Goal: Task Accomplishment & Management: Complete application form

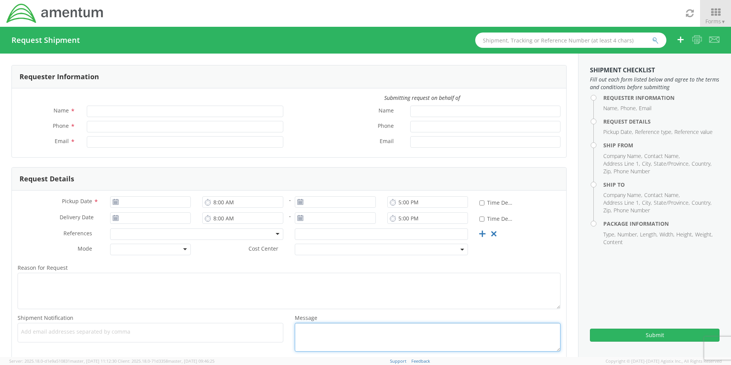
click at [440, 335] on textarea "Message *" at bounding box center [428, 336] width 266 height 29
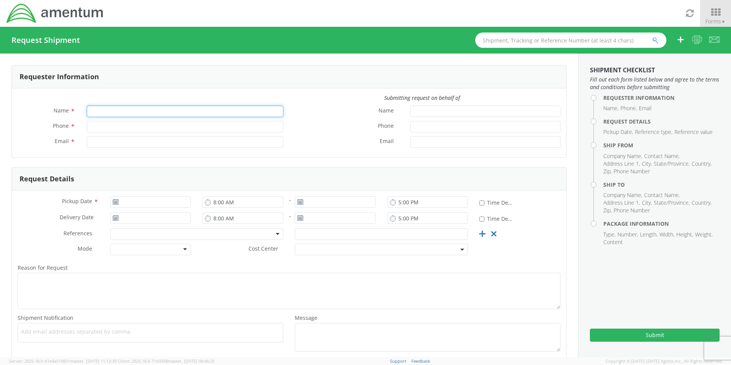
click at [119, 108] on input "Name *" at bounding box center [185, 110] width 196 height 11
type input "Janell Atkins"
click at [109, 127] on input "Phone *" at bounding box center [185, 126] width 196 height 11
type input "803-522-3082"
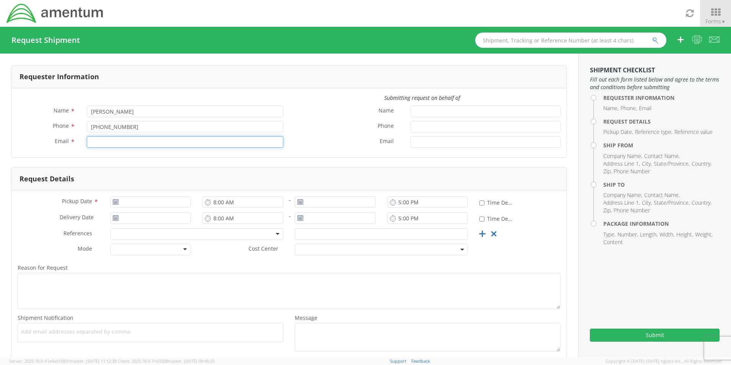
click at [106, 139] on input "Email *" at bounding box center [185, 141] width 196 height 11
type input "janell.atkins@amentum.com"
click at [113, 202] on icon at bounding box center [115, 202] width 6 height 6
drag, startPoint x: 116, startPoint y: 202, endPoint x: 120, endPoint y: 203, distance: 4.7
click at [116, 203] on icon at bounding box center [115, 202] width 6 height 6
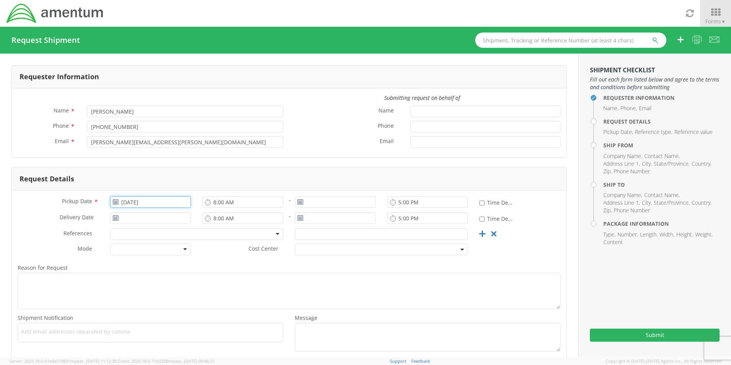
click at [123, 203] on input "09/10/2025" at bounding box center [150, 201] width 81 height 11
click at [178, 248] on td "11" at bounding box center [176, 250] width 13 height 11
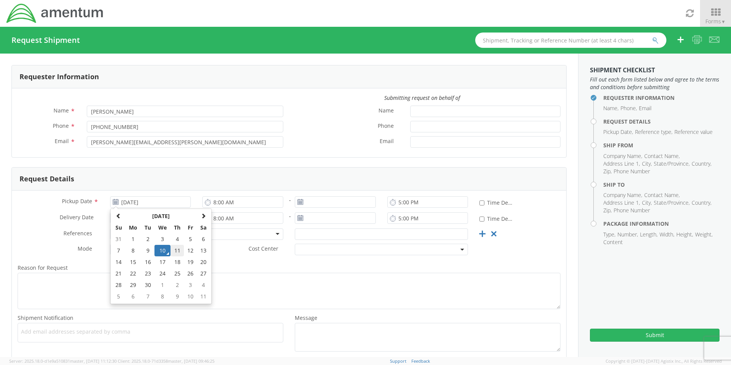
type input "09/11/2025"
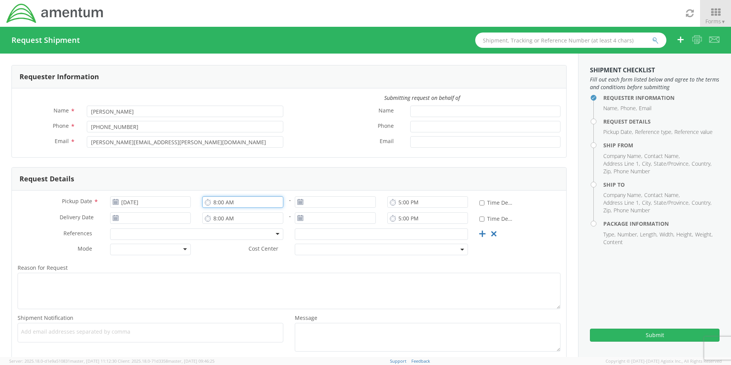
click at [246, 203] on input "8:00 AM" at bounding box center [242, 201] width 81 height 11
click at [479, 204] on input "* Time Definite" at bounding box center [481, 202] width 5 height 5
checkbox input "true"
click at [426, 203] on input "5:00 PM" at bounding box center [427, 201] width 81 height 11
click at [271, 200] on input "8:00 AM" at bounding box center [242, 201] width 81 height 11
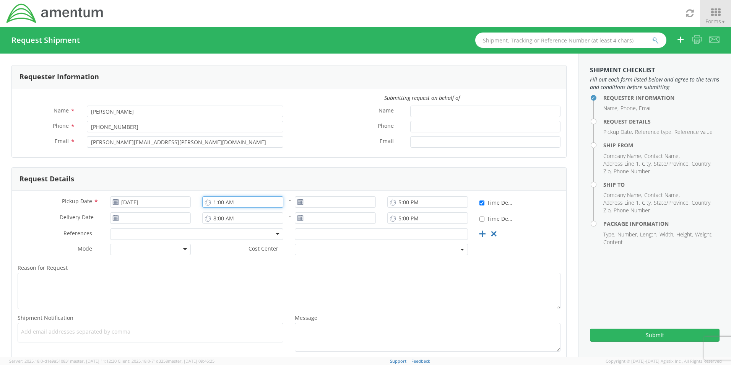
type input "1:00 AM"
click at [297, 203] on icon at bounding box center [300, 202] width 6 height 6
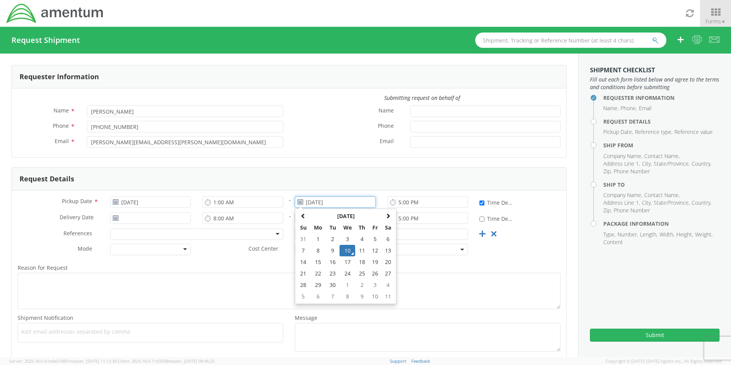
click at [313, 203] on input "09/10/2025" at bounding box center [335, 201] width 81 height 11
click at [361, 247] on td "11" at bounding box center [361, 250] width 13 height 11
type input "09/11/2025"
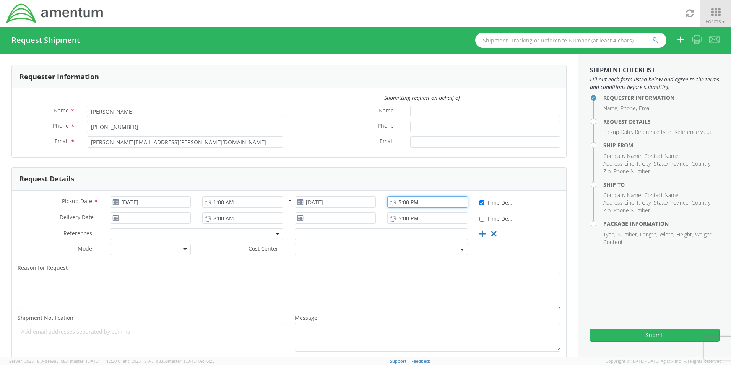
drag, startPoint x: 394, startPoint y: 201, endPoint x: 419, endPoint y: 212, distance: 27.0
click at [399, 205] on input "5:00 PM" at bounding box center [427, 201] width 81 height 11
type input "4:00 PM"
click at [113, 217] on icon at bounding box center [115, 218] width 6 height 6
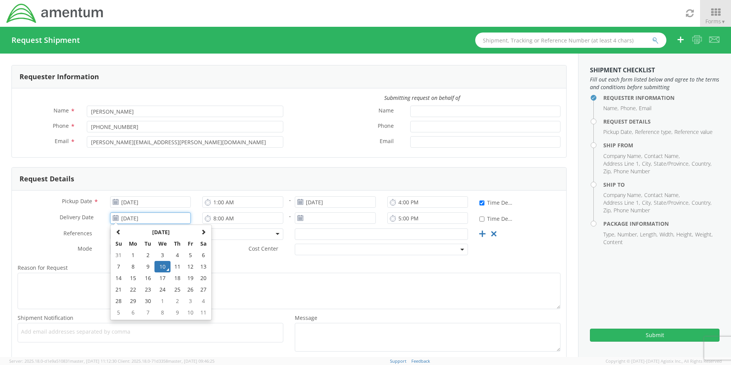
click at [133, 219] on input "09/10/2025" at bounding box center [150, 217] width 81 height 11
click at [133, 275] on td "15" at bounding box center [133, 277] width 16 height 11
type input "09/15/2025"
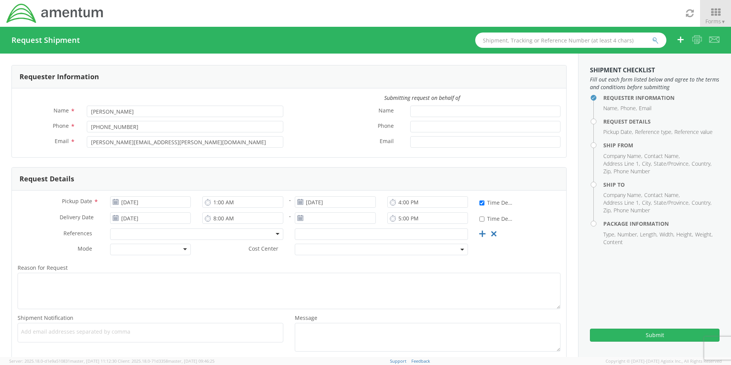
click at [297, 219] on icon at bounding box center [300, 218] width 6 height 6
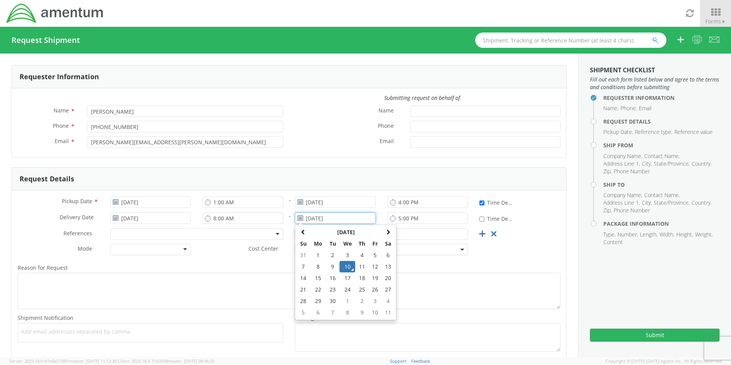
click at [307, 219] on input "09/10/2025" at bounding box center [335, 217] width 81 height 11
click at [314, 280] on td "15" at bounding box center [318, 277] width 16 height 11
type input "09/15/2025"
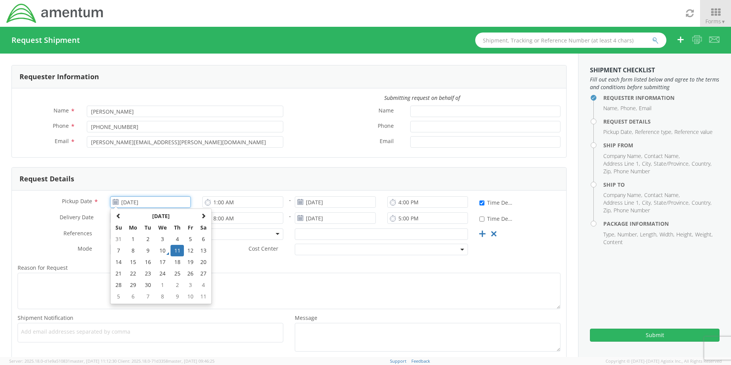
click at [156, 203] on input "09/11/2025" at bounding box center [150, 201] width 81 height 11
click at [496, 256] on div "Mode * Air LTL Mleg Ocean Small Package TL Cost Center *" at bounding box center [289, 250] width 554 height 15
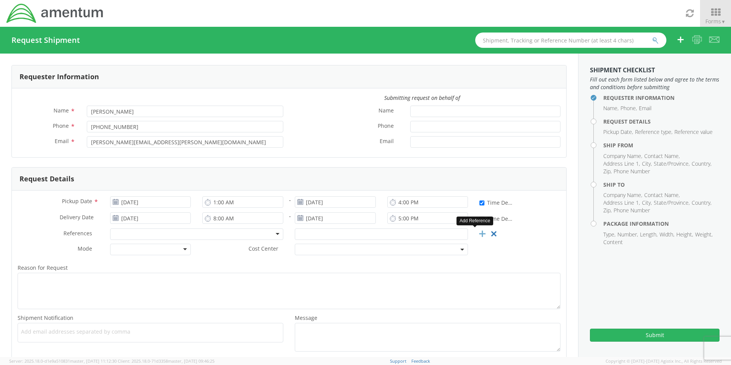
click at [478, 235] on icon at bounding box center [482, 234] width 10 height 10
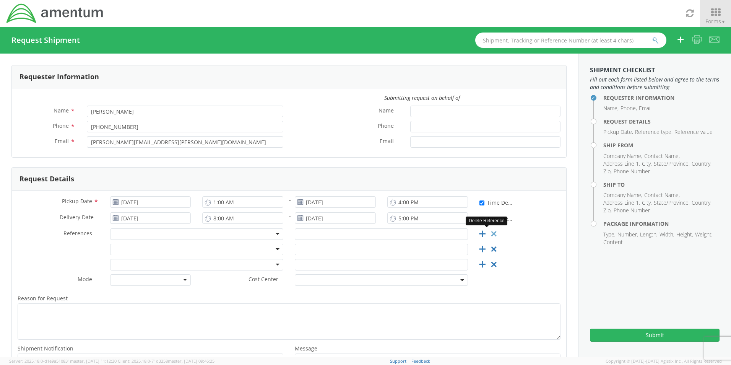
click at [489, 235] on icon at bounding box center [494, 234] width 10 height 10
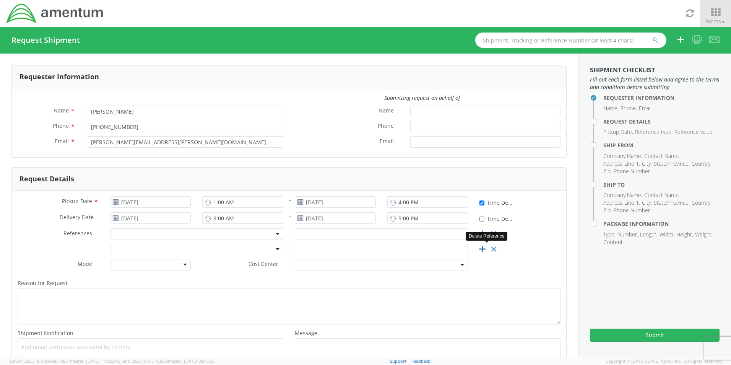
click at [489, 248] on icon at bounding box center [494, 249] width 10 height 10
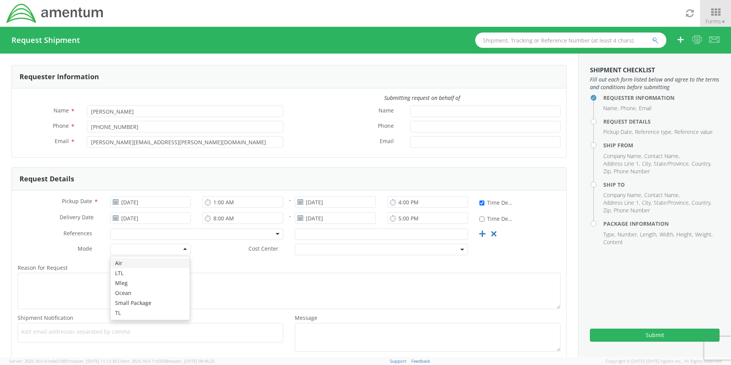
click at [185, 251] on div at bounding box center [150, 248] width 81 height 11
click at [185, 248] on div at bounding box center [150, 248] width 81 height 11
click at [183, 248] on div at bounding box center [150, 248] width 81 height 11
click at [335, 263] on label "Reason for Request *" at bounding box center [289, 268] width 554 height 10
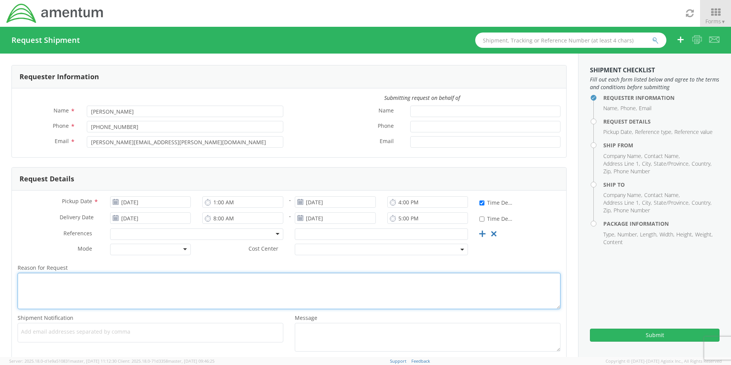
click at [335, 272] on textarea "Reason for Request *" at bounding box center [289, 290] width 543 height 36
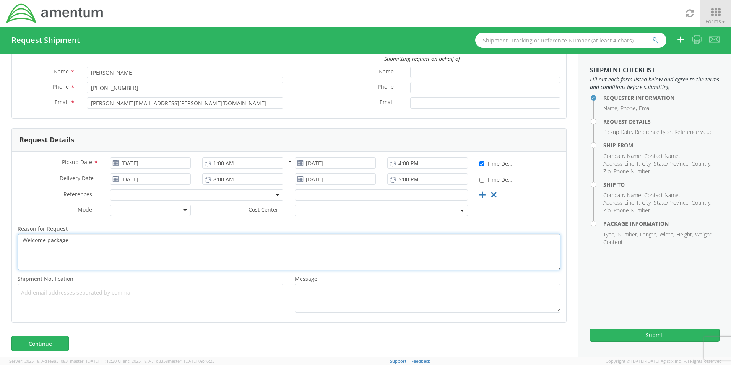
scroll to position [45, 0]
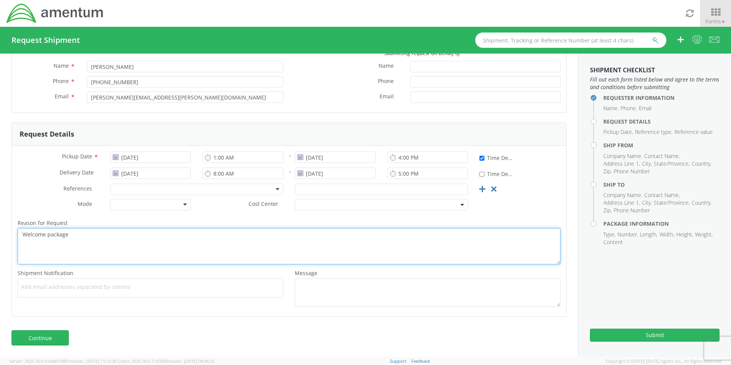
type textarea "Welcome package"
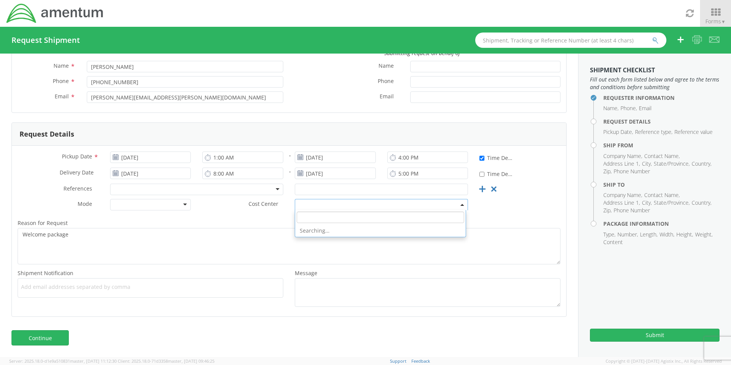
click at [314, 206] on span at bounding box center [381, 204] width 173 height 11
click at [310, 218] on input "search" at bounding box center [380, 216] width 167 height 11
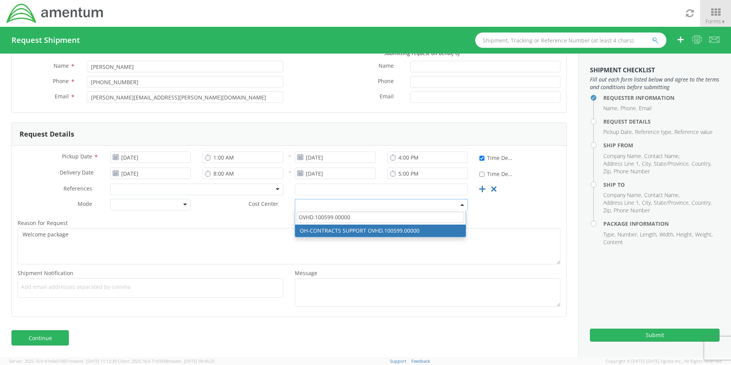
type input "OVHD.100599.00000"
select select "OVHD.100599.00000"
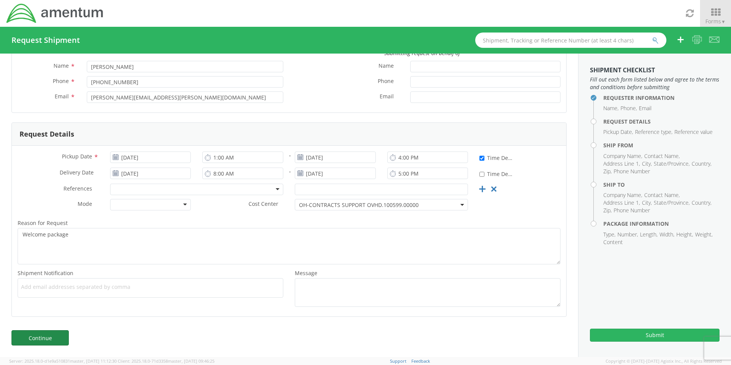
click at [52, 337] on link "Continue" at bounding box center [39, 337] width 57 height 15
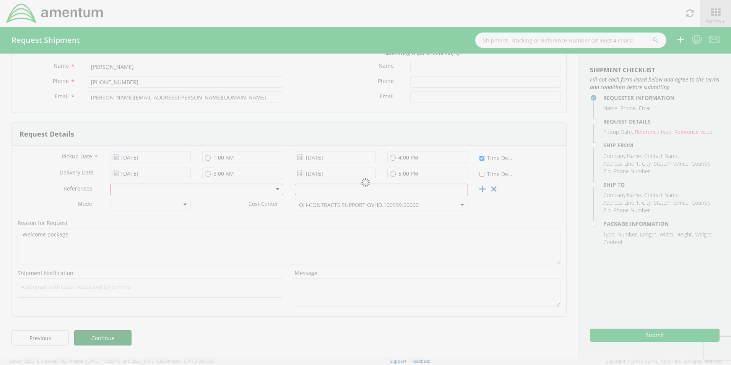
scroll to position [11, 0]
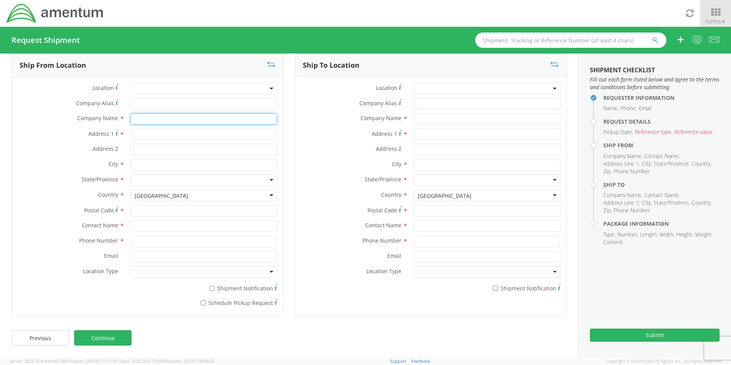
click at [136, 118] on input "text" at bounding box center [203, 118] width 147 height 11
type input "Amentum"
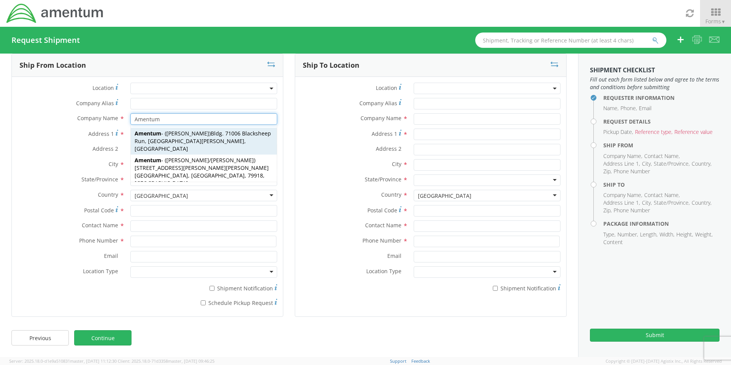
click at [144, 135] on strong "Amentum" at bounding box center [147, 133] width 27 height 7
type input "Bldg. 71006 Blacksheep Run"
type input "Fort Campbell"
type input "42223"
type input "Alex Mundy"
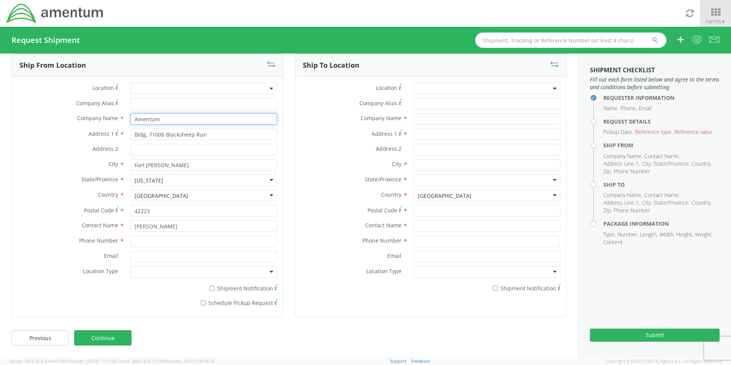
type input "Amentum"
click at [201, 136] on input "Bldg. 71006 Blacksheep Run" at bounding box center [203, 133] width 147 height 11
drag, startPoint x: 206, startPoint y: 135, endPoint x: 133, endPoint y: 129, distance: 72.5
click at [133, 129] on input "Bldg. 71006 Blacksheep Run" at bounding box center [203, 133] width 147 height 11
type input "106 Newberry Street SW"
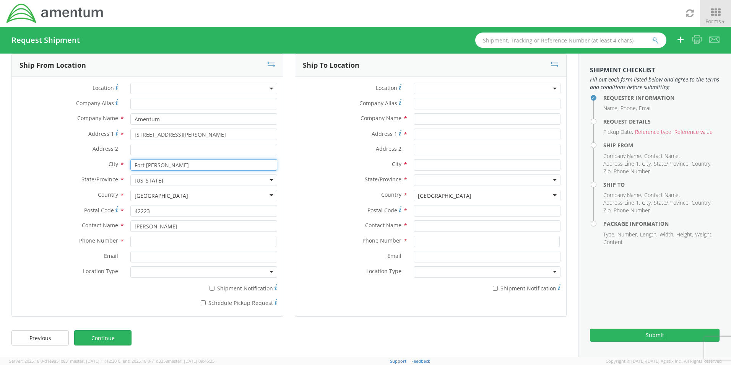
drag, startPoint x: 176, startPoint y: 167, endPoint x: 125, endPoint y: 161, distance: 51.5
click at [125, 161] on div "Fort Campbell" at bounding box center [204, 164] width 158 height 11
type input "Aiken"
click at [137, 177] on div "Kentucky" at bounding box center [148, 181] width 29 height 8
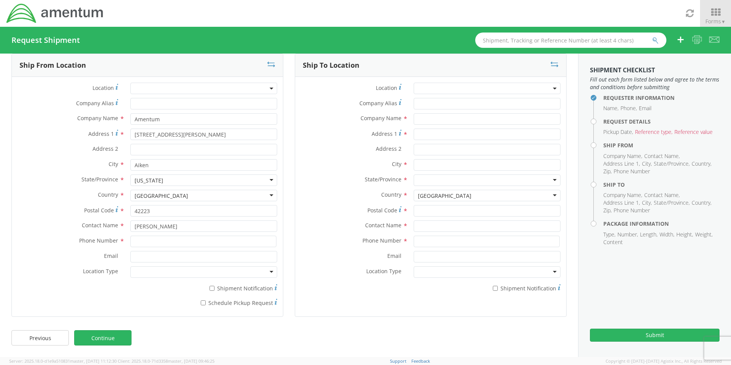
drag, startPoint x: 169, startPoint y: 181, endPoint x: 124, endPoint y: 174, distance: 45.3
click at [124, 174] on div "Location * Company Alias * Company Name * Amentum Amentum Amentum - ( Alex Mund…" at bounding box center [147, 197] width 271 height 228
click at [164, 177] on div "Kentucky" at bounding box center [203, 179] width 147 height 11
click at [715, 11] on icon at bounding box center [715, 12] width 36 height 11
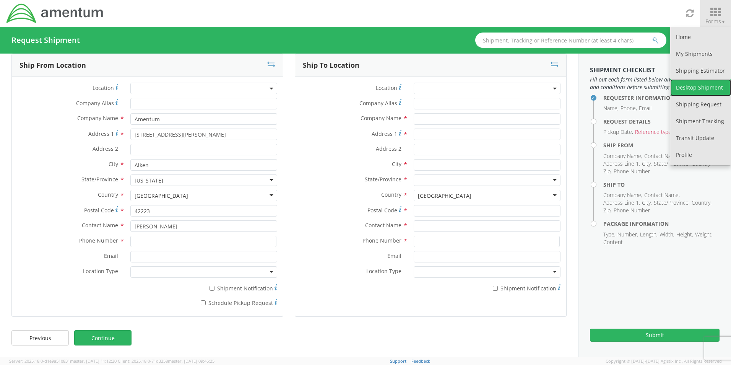
click at [698, 86] on link "Desktop Shipment" at bounding box center [700, 87] width 61 height 17
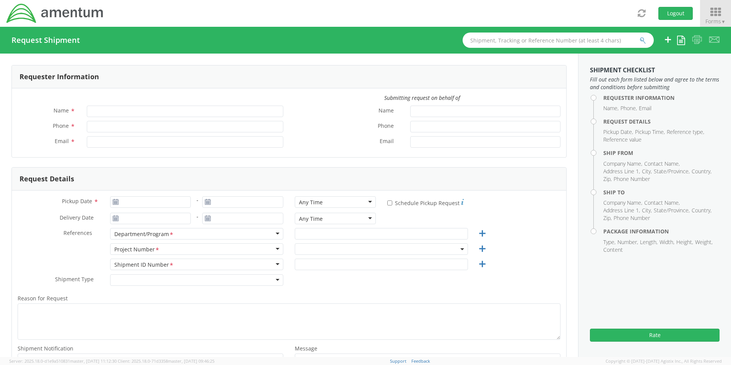
type input "Janell Atkins"
type input "803-522-3082"
type input "janell.atkins@amentum.com"
select select "OVHD.100548.OPSXX"
click at [113, 203] on icon at bounding box center [115, 202] width 6 height 6
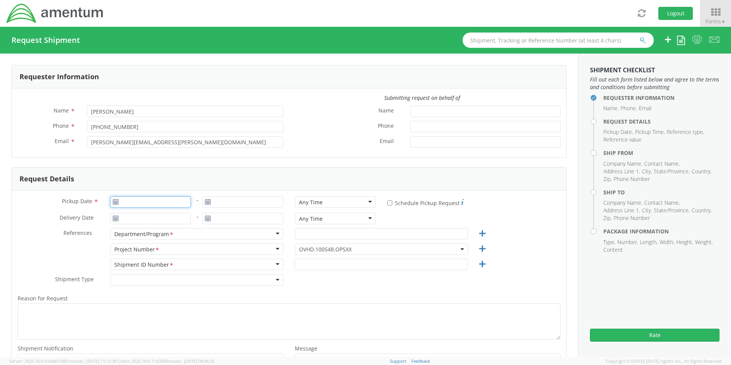
type input "09/10/2025"
click at [126, 202] on input "09/10/2025" at bounding box center [150, 201] width 81 height 11
click at [178, 248] on td "11" at bounding box center [176, 250] width 13 height 11
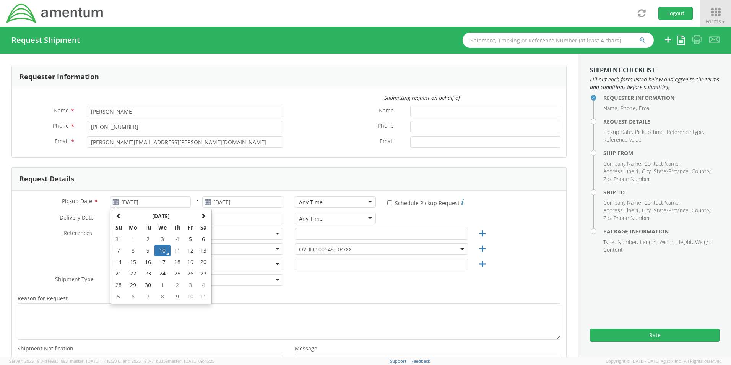
type input "09/11/2025"
click at [387, 202] on input "* Schedule Pickup Request" at bounding box center [389, 202] width 5 height 5
checkbox input "true"
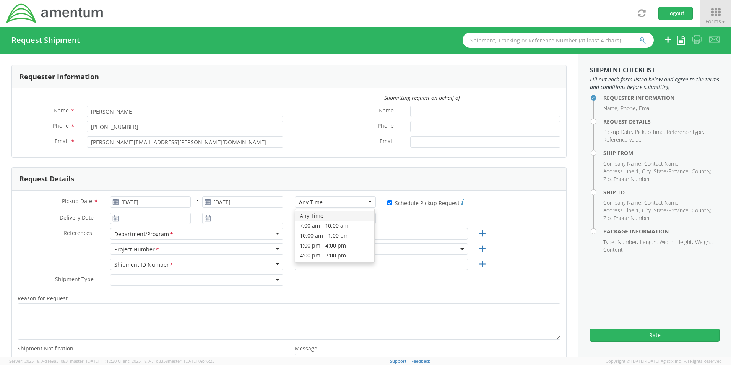
click at [367, 202] on div "Any Time" at bounding box center [335, 201] width 81 height 11
click at [113, 216] on use at bounding box center [115, 217] width 5 height 5
click at [130, 217] on input "09/10/2025" at bounding box center [150, 217] width 81 height 11
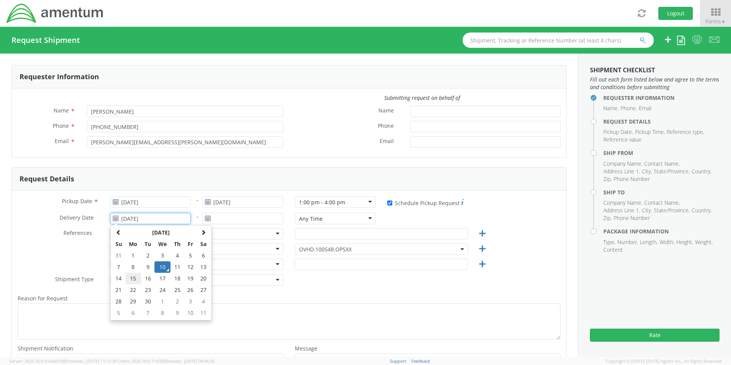
click at [133, 279] on td "15" at bounding box center [133, 277] width 16 height 11
type input "09/15/2025"
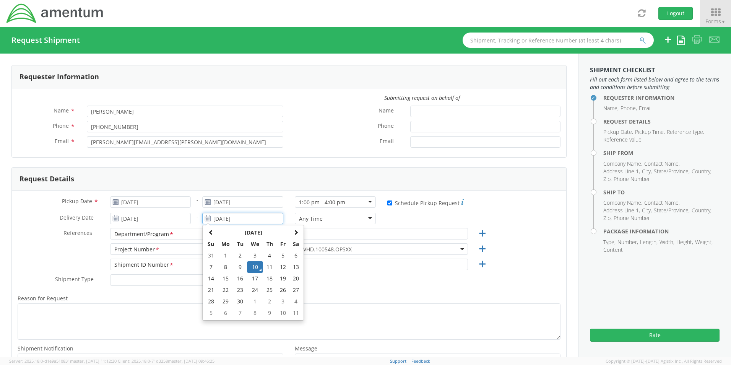
click at [220, 219] on input "09/10/2025" at bounding box center [242, 217] width 81 height 11
click at [221, 275] on td "15" at bounding box center [225, 277] width 16 height 11
type input "09/15/2025"
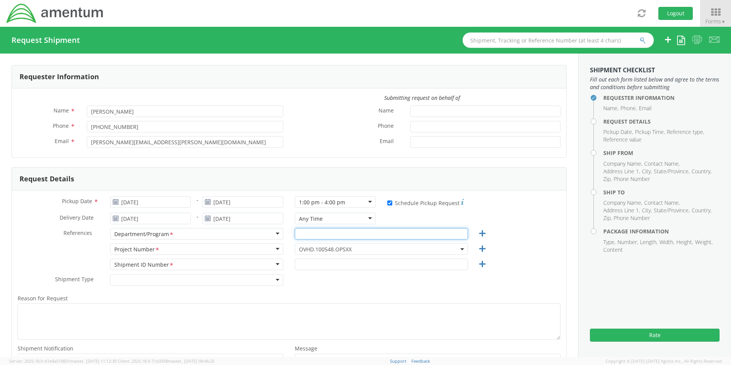
click at [309, 236] on input "text" at bounding box center [381, 233] width 173 height 11
type input "E&E NA"
click at [311, 265] on input "text" at bounding box center [381, 263] width 173 height 11
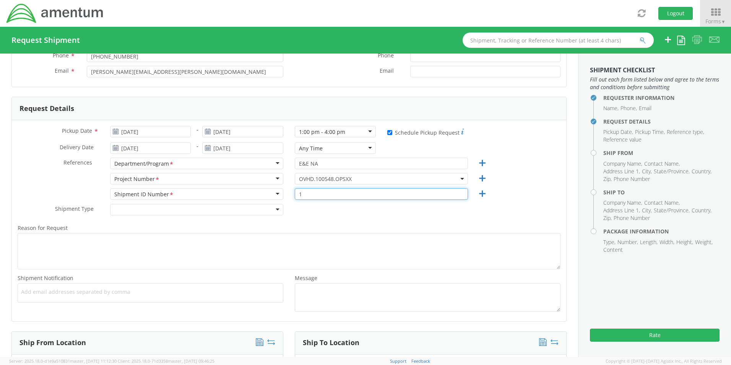
scroll to position [76, 0]
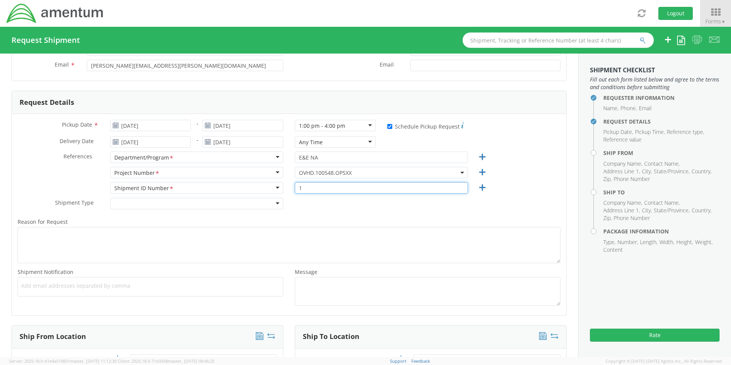
type input "1"
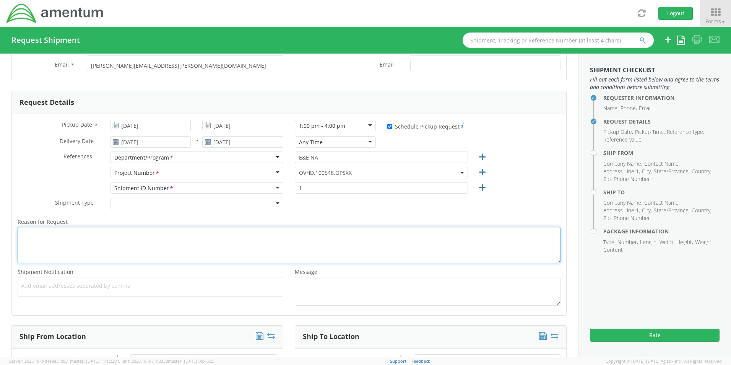
click at [42, 233] on textarea "Reason for Request *" at bounding box center [289, 245] width 543 height 36
type textarea "W"
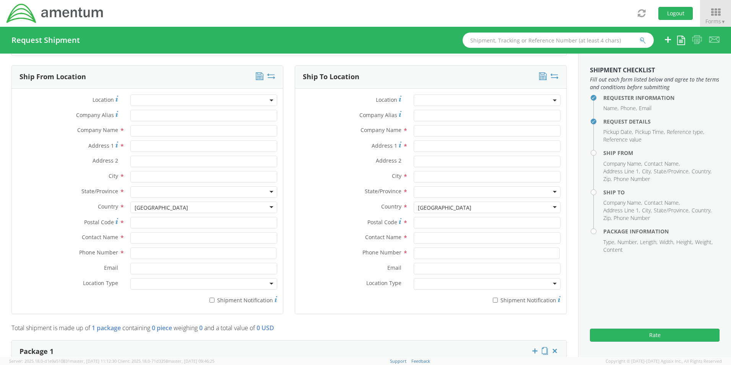
scroll to position [344, 0]
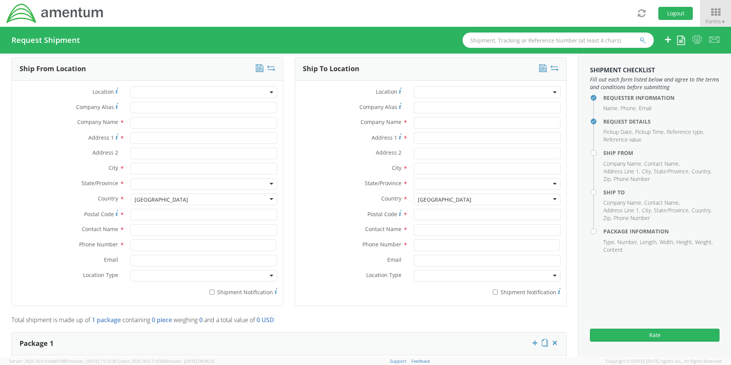
type textarea "New Hire Welcome Package"
click at [143, 121] on input "text" at bounding box center [203, 122] width 147 height 11
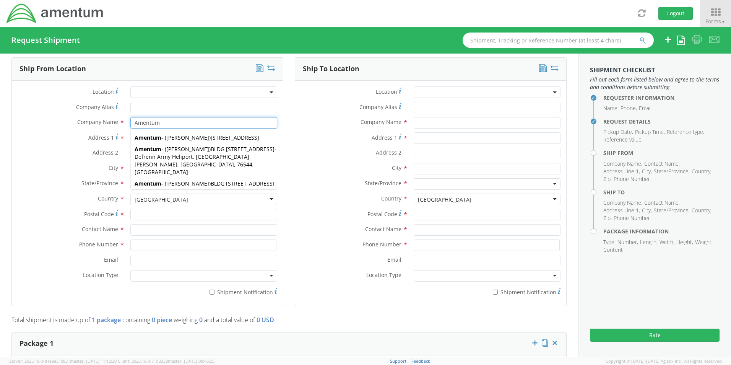
scroll to position [382, 0]
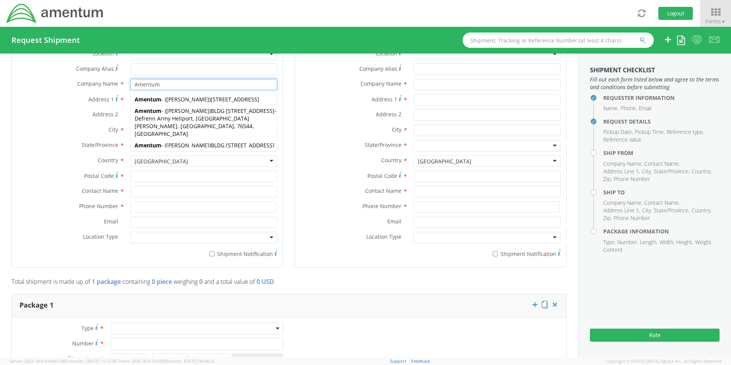
type input "Amentum"
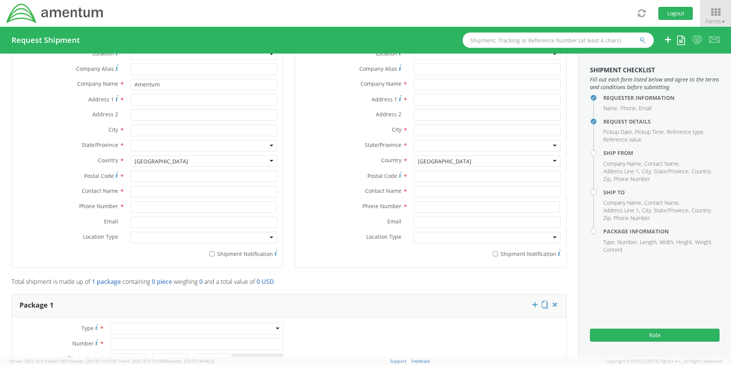
click at [37, 133] on label "City *" at bounding box center [68, 130] width 113 height 10
click at [137, 100] on input "Address 1 *" at bounding box center [203, 99] width 147 height 11
type input "106 Newberry Street, SW"
click at [135, 127] on input "text" at bounding box center [203, 130] width 147 height 11
type input "Aiken"
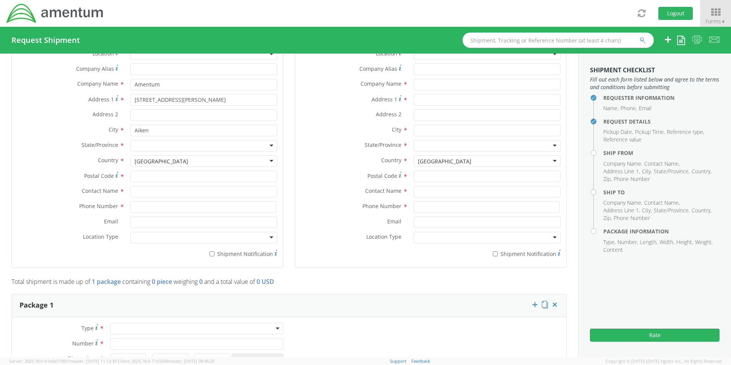
click at [135, 146] on input "select-one" at bounding box center [135, 146] width 2 height 8
click at [139, 175] on input "Postal Code *" at bounding box center [203, 175] width 147 height 11
type input "29801"
click at [145, 190] on input "text" at bounding box center [203, 191] width 147 height 11
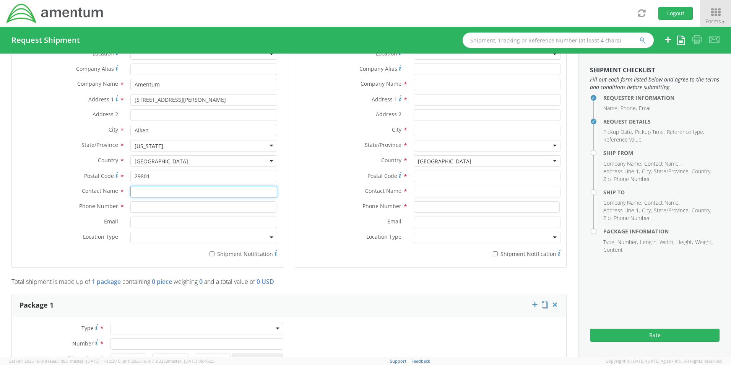
type input "Janell Atkins"
type input "8035223082"
type input "janell.atkins@amentum.com"
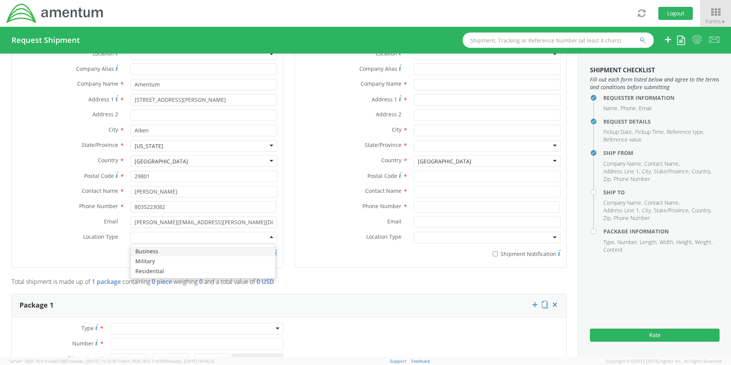
click at [162, 238] on div at bounding box center [203, 237] width 147 height 11
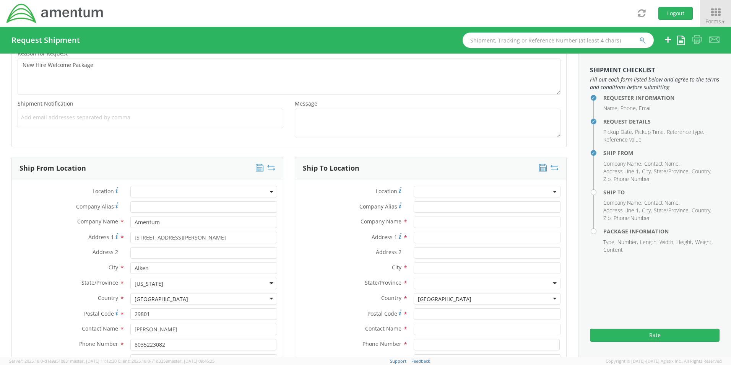
scroll to position [229, 0]
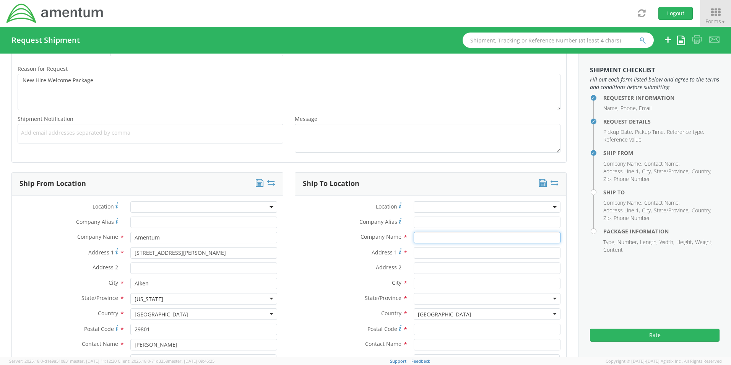
click at [420, 239] on input "text" at bounding box center [486, 237] width 147 height 11
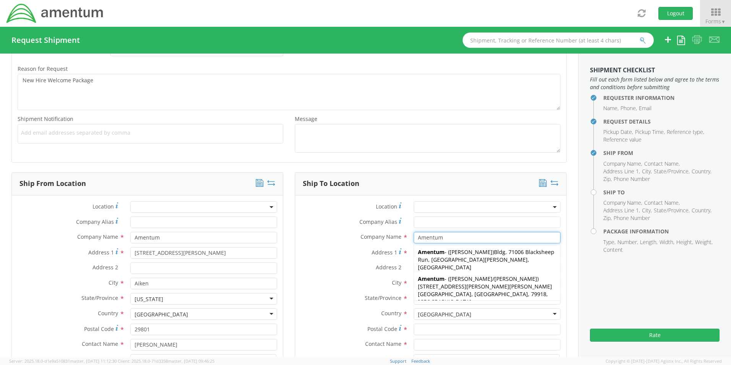
type input "Amentum"
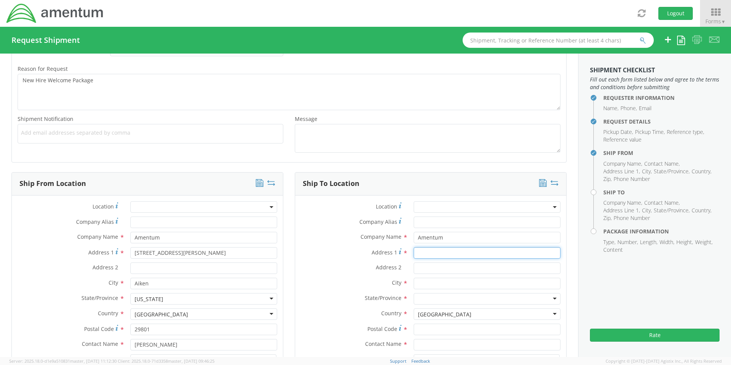
click at [426, 250] on input "Address 1 *" at bounding box center [486, 252] width 147 height 11
type input "2348 La Costa Avenue, Unit 203"
click at [420, 285] on input "text" at bounding box center [486, 282] width 147 height 11
type input "Carlsbad"
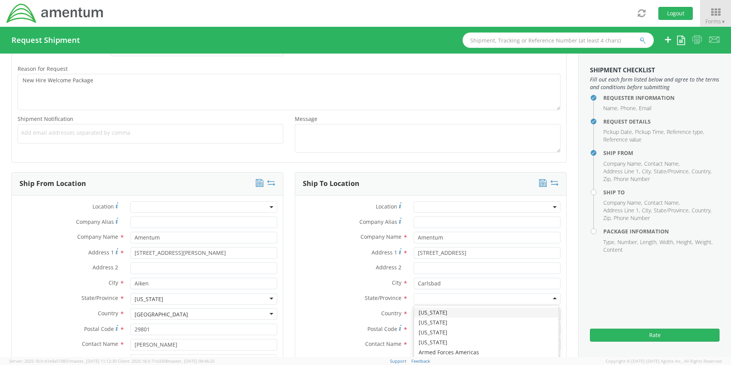
click at [425, 295] on div at bounding box center [486, 298] width 147 height 11
type input "California"
click at [434, 332] on input "Postal Code *" at bounding box center [486, 328] width 147 height 11
type input "92009"
click at [424, 294] on div at bounding box center [486, 298] width 147 height 11
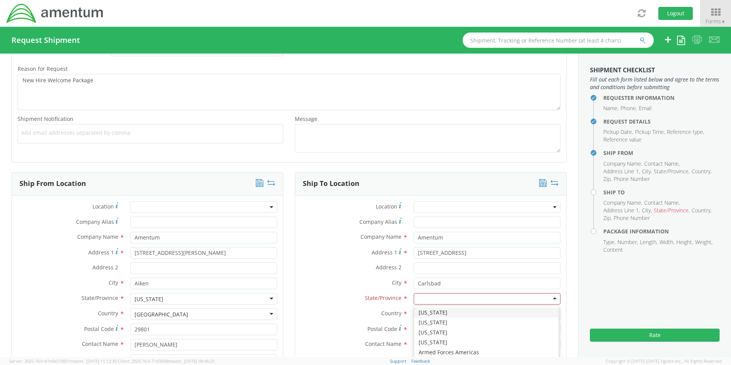
type input "c"
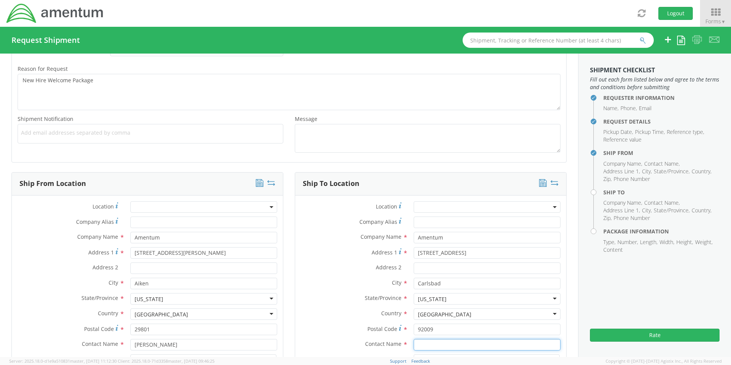
click at [422, 344] on input "text" at bounding box center [486, 344] width 147 height 11
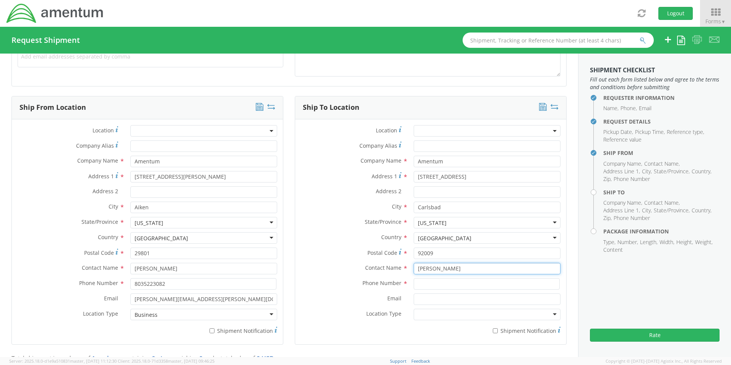
scroll to position [306, 0]
type input "Judy Schlunegger"
click at [414, 282] on input at bounding box center [486, 282] width 146 height 11
click at [420, 284] on input at bounding box center [486, 282] width 146 height 11
type input "949-282-4116"
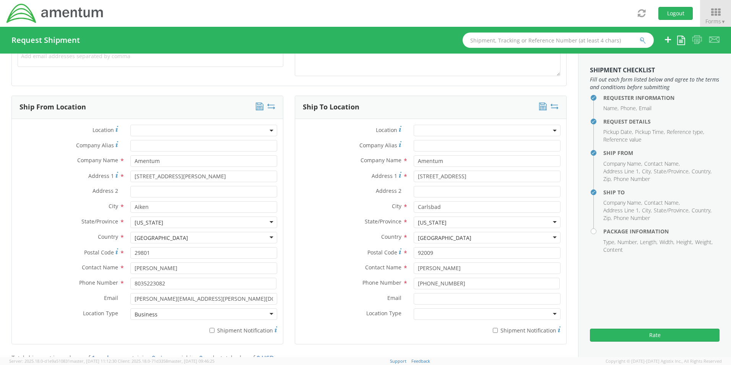
click at [423, 312] on div at bounding box center [486, 313] width 147 height 11
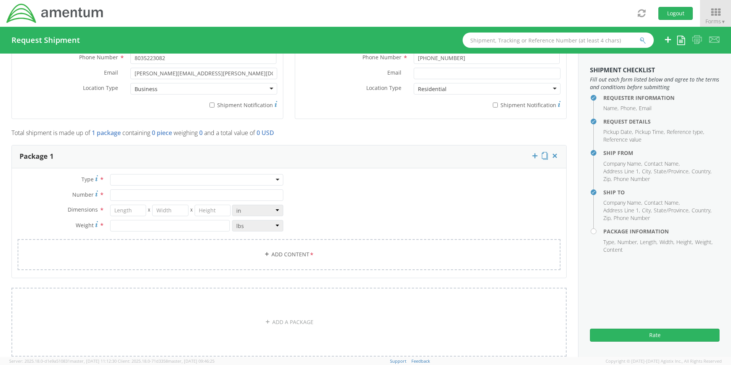
scroll to position [535, 0]
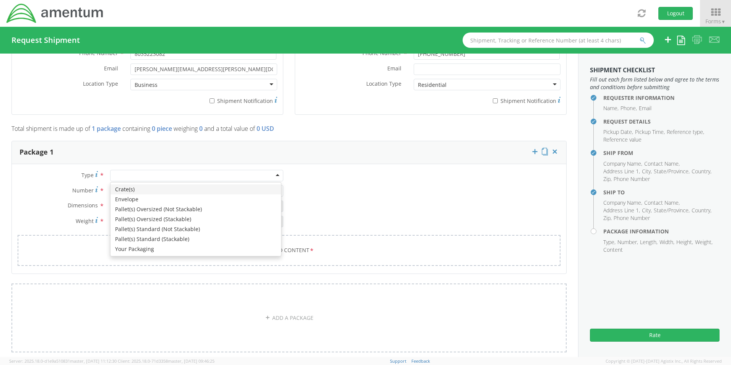
click at [129, 173] on div at bounding box center [196, 175] width 173 height 11
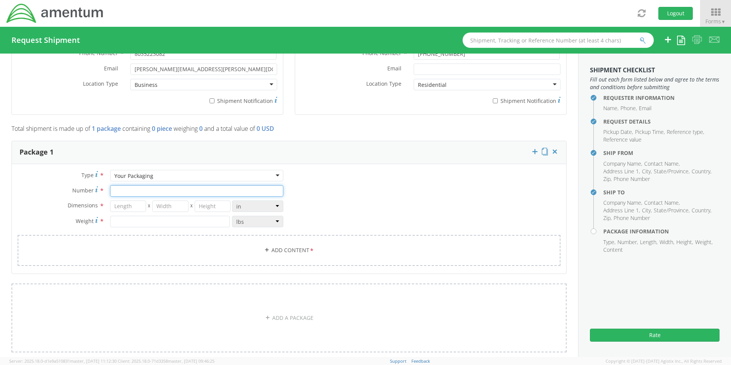
click at [116, 192] on input "Number *" at bounding box center [196, 190] width 173 height 11
type input "1"
click at [116, 204] on input "number" at bounding box center [128, 205] width 36 height 11
type input "13"
click at [156, 206] on input "number" at bounding box center [170, 205] width 36 height 11
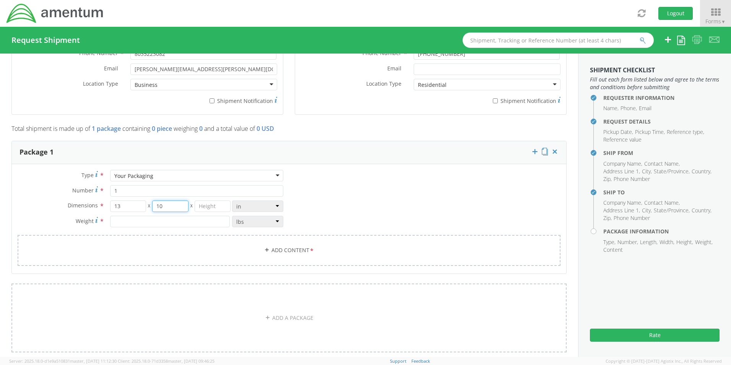
type input "10"
click at [199, 204] on input "number" at bounding box center [212, 205] width 36 height 11
type input "6"
click at [163, 223] on input "number" at bounding box center [170, 221] width 120 height 11
type input "8"
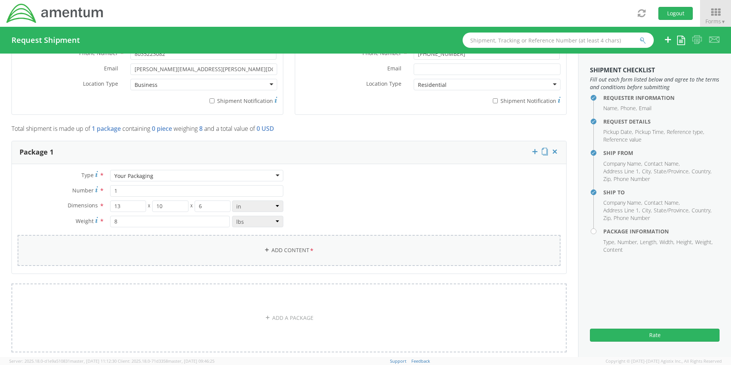
click at [264, 247] on icon at bounding box center [266, 249] width 5 height 5
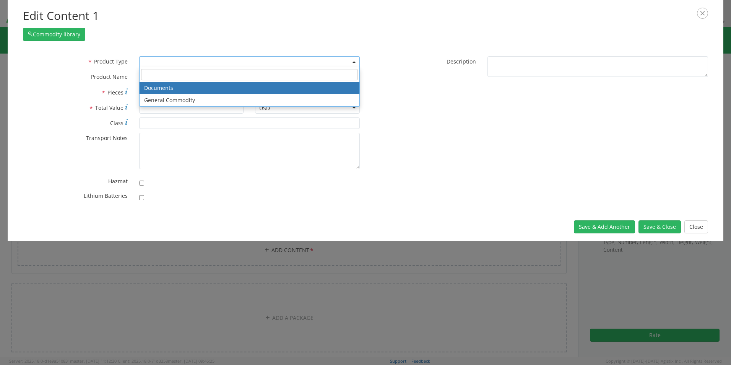
click at [169, 61] on span at bounding box center [249, 61] width 220 height 11
select select "DOCUMENT"
type input "Documents"
type input "1"
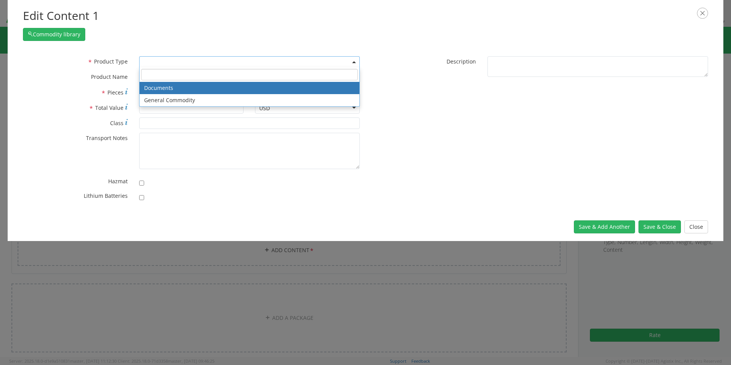
type textarea "Documents"
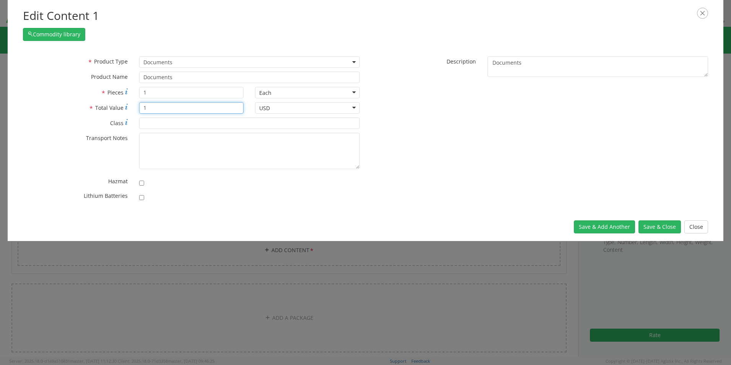
drag, startPoint x: 153, startPoint y: 107, endPoint x: 129, endPoint y: 104, distance: 23.8
click at [129, 104] on div "* Total Value 1" at bounding box center [133, 107] width 232 height 11
type input "2"
click at [152, 94] on input "1" at bounding box center [191, 92] width 105 height 11
type input "200"
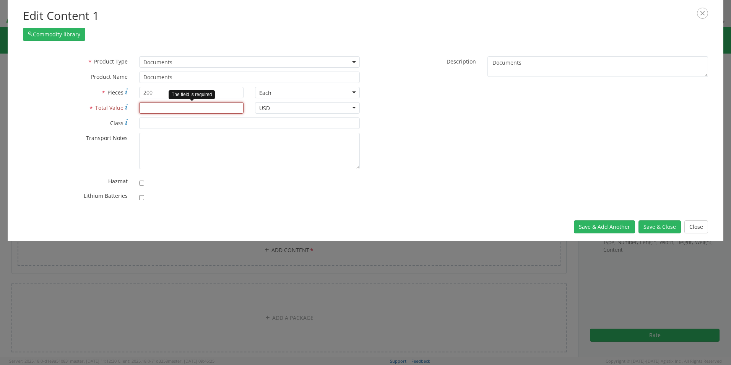
click at [155, 108] on input "* Total Value" at bounding box center [191, 107] width 105 height 11
type input "0"
click at [615, 229] on button "Save & Add Another" at bounding box center [604, 226] width 61 height 13
select select
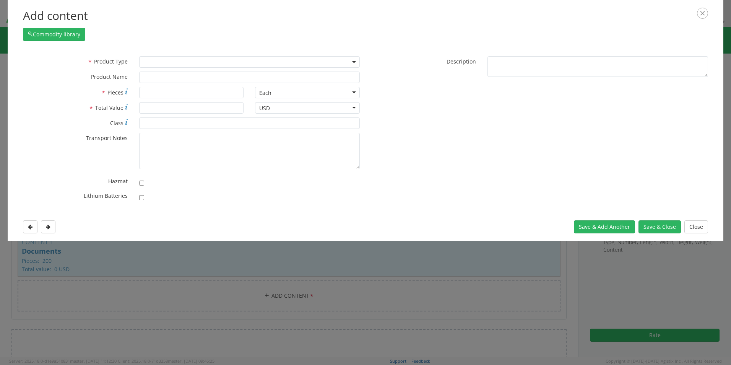
click at [142, 58] on span at bounding box center [249, 61] width 220 height 11
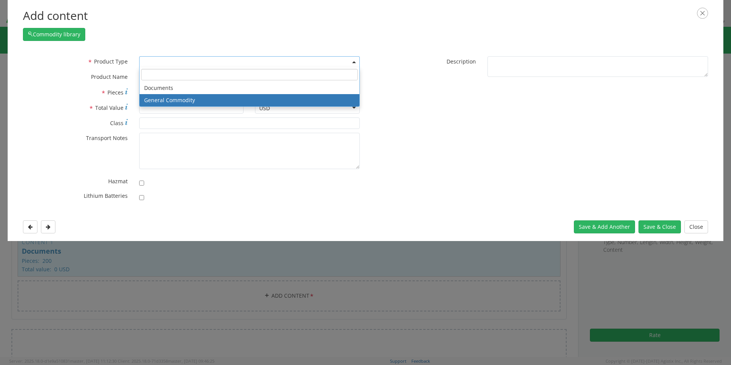
select select "COMMODITY"
type input "General Commodity"
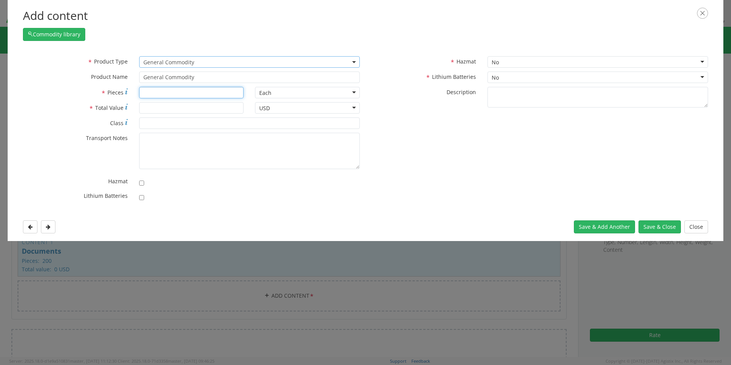
click at [151, 94] on input "* Pieces" at bounding box center [191, 92] width 105 height 11
type input "8"
click at [154, 103] on input "* Total Value" at bounding box center [191, 107] width 105 height 11
type input "100"
click at [646, 228] on button "Save & Close" at bounding box center [659, 226] width 42 height 13
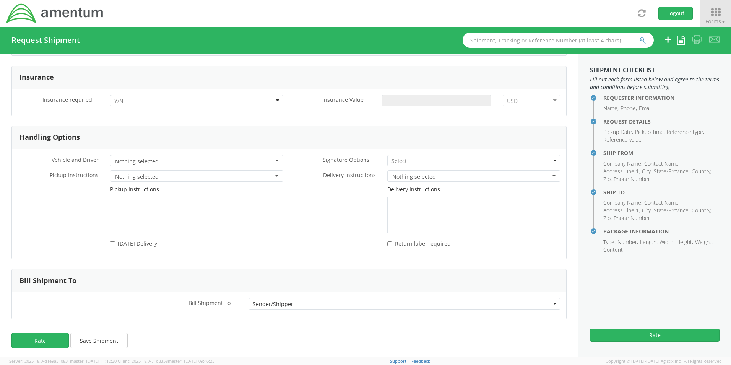
scroll to position [958, 0]
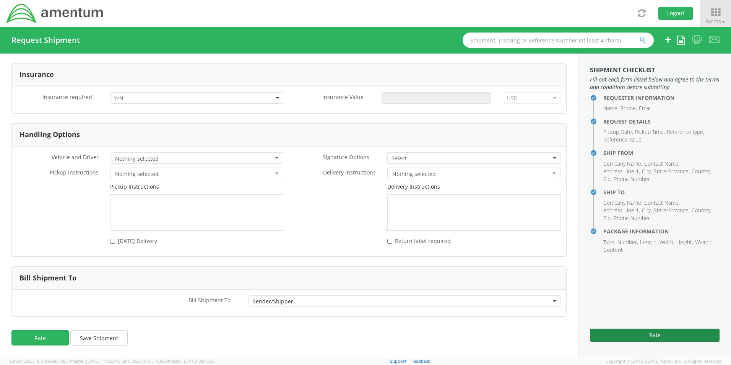
click at [658, 332] on button "Rate" at bounding box center [655, 334] width 130 height 13
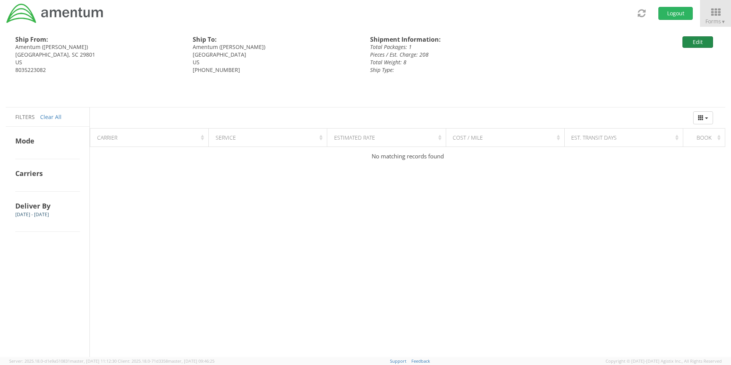
click at [702, 44] on button "Edit" at bounding box center [697, 41] width 31 height 11
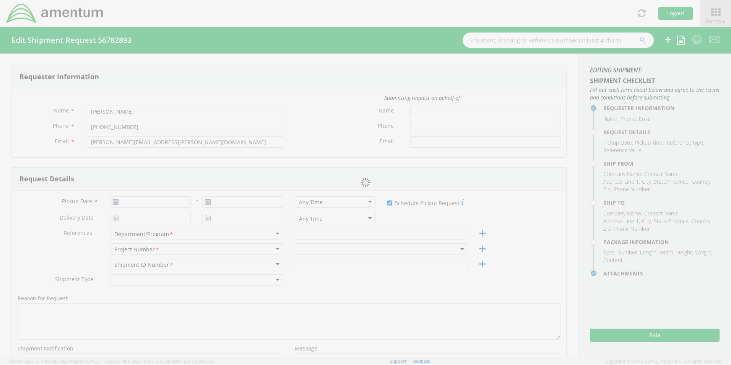
type input "09/11/2025"
checkbox input "true"
type input "09/15/2025"
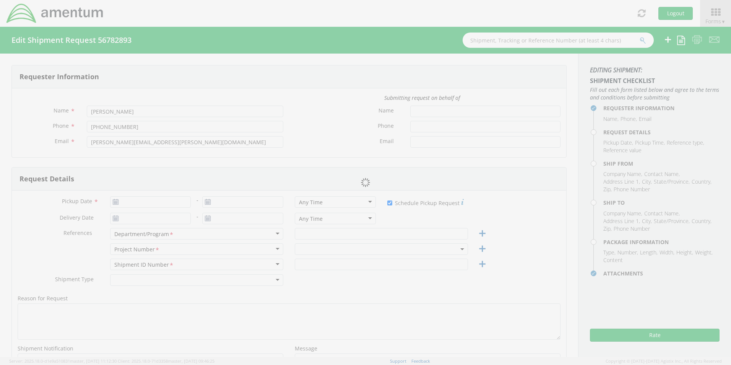
type input "E&E NA"
type input "1"
type textarea "New Hire Welcome Package"
select select
type input "Amentum"
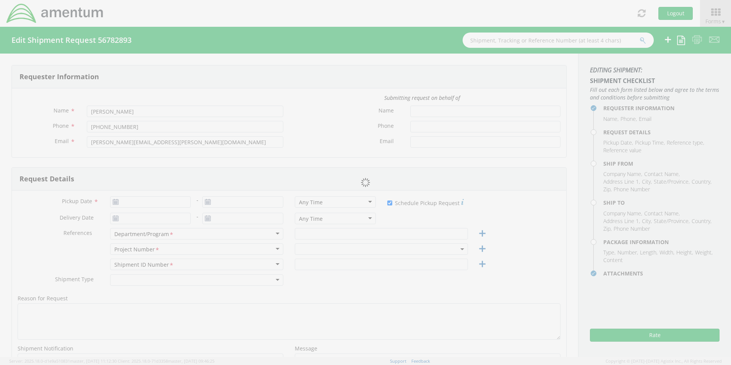
type input "106 Newberry Street, SW"
type input "Aiken"
type input "29801"
type input "Janell Atkins"
type input "8035223082"
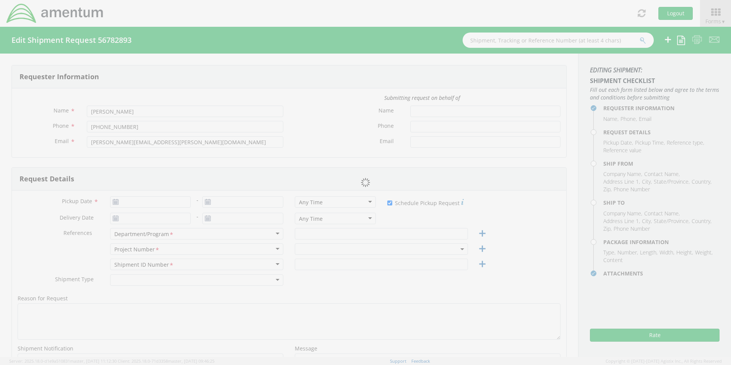
type input "janell.atkins@amentum.com"
select select
type input "Amentum"
type input "2348 La Costa Avenue, Unit 203"
type input "Carlsbad"
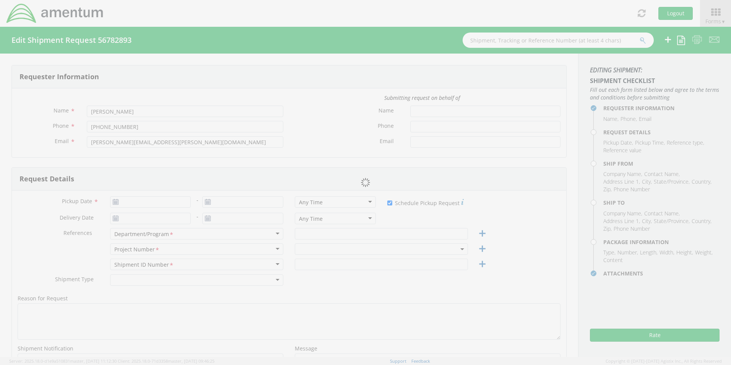
type input "92009"
type input "Judy Schlunegger"
type input "949-282-4116"
type input "1"
type input "13"
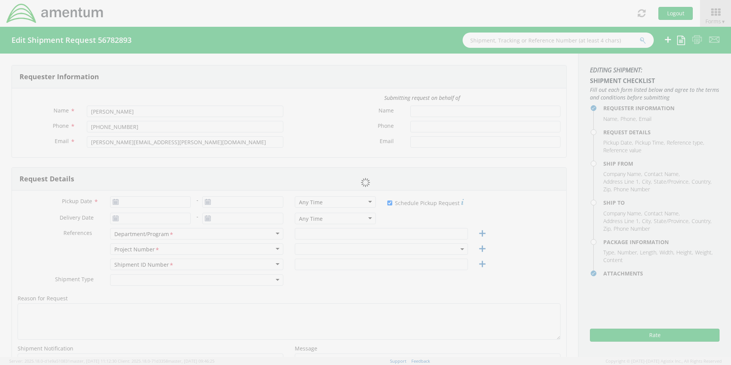
type input "10"
type input "6"
type input "8"
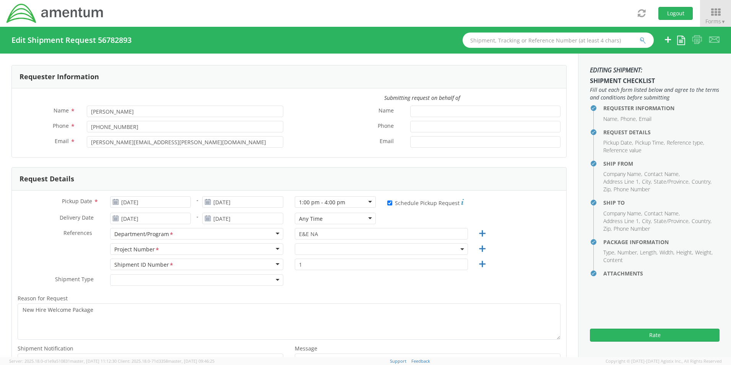
select select "OVHD.100548.OPSXX"
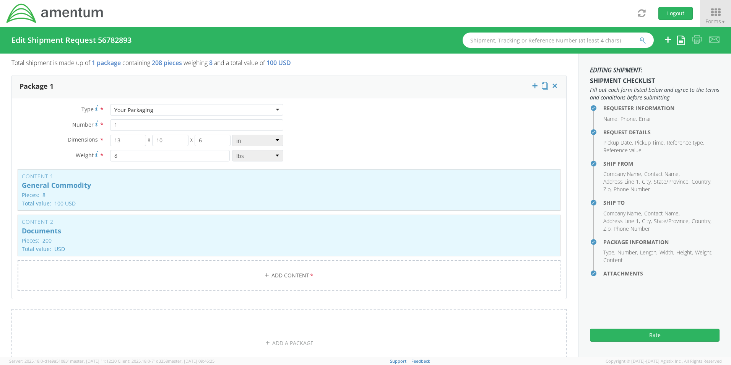
scroll to position [611, 0]
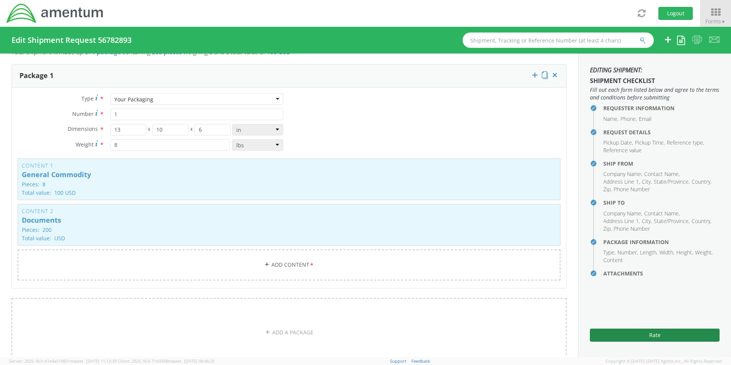
click at [627, 336] on button "Rate" at bounding box center [655, 334] width 130 height 13
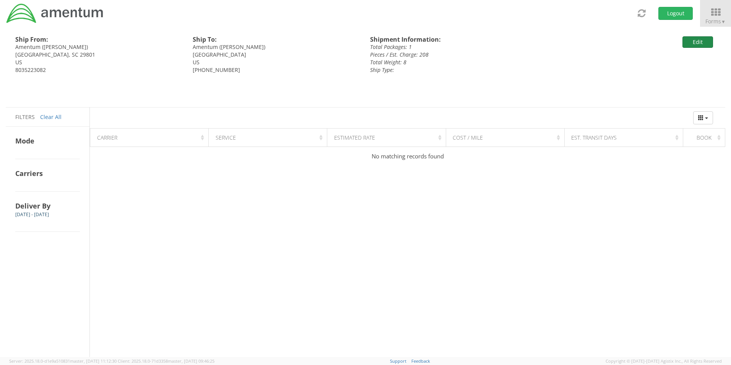
click at [686, 42] on button "Edit" at bounding box center [697, 41] width 31 height 11
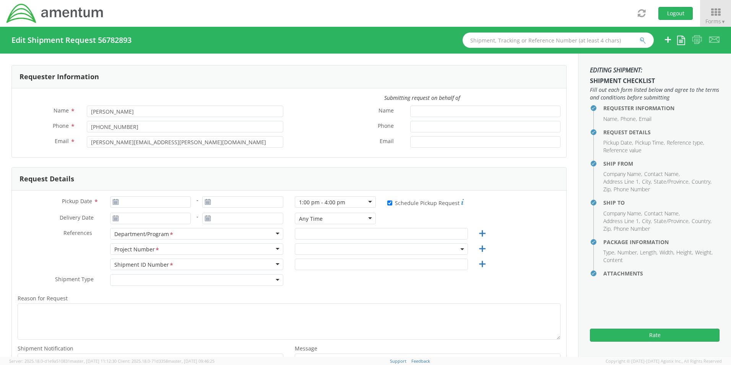
type input "09/11/2025"
checkbox input "true"
type input "09/15/2025"
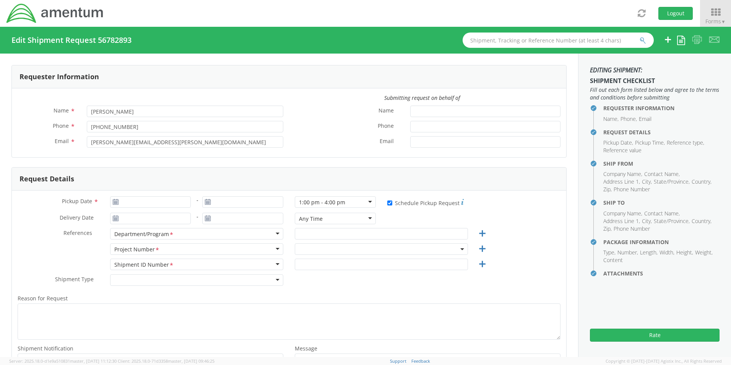
type input "E&E NA"
type input "1"
type textarea "New Hire Welcome Package"
select select "OVHD.100548.OPSXX"
click at [115, 201] on use at bounding box center [115, 201] width 5 height 5
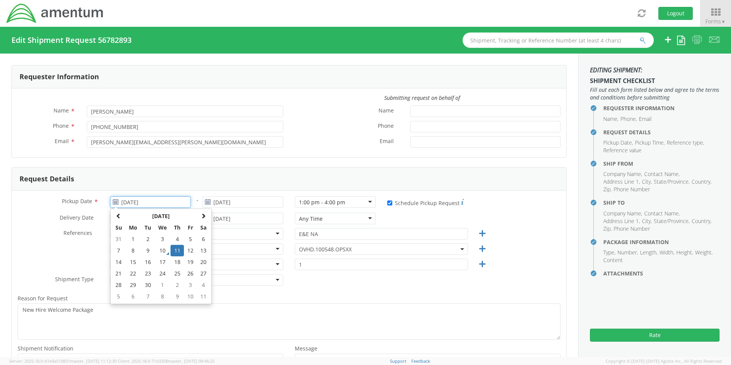
click at [137, 202] on input "09/11/2025" at bounding box center [150, 201] width 81 height 11
click at [189, 249] on td "12" at bounding box center [190, 250] width 13 height 11
type input "09/12/2025"
click at [165, 203] on input "09/12/2025" at bounding box center [150, 201] width 81 height 11
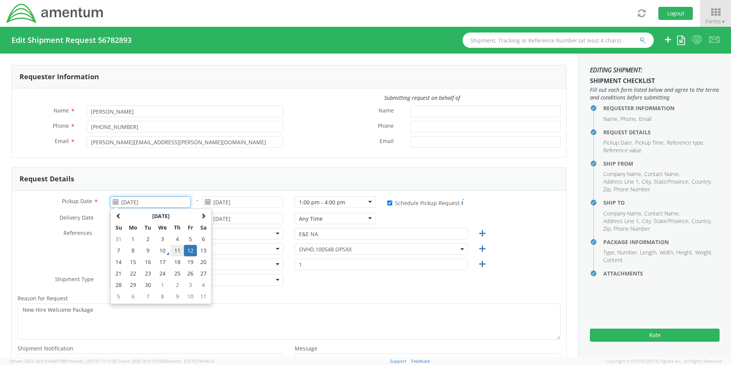
click at [177, 249] on td "11" at bounding box center [176, 250] width 13 height 11
type input "09/11/2025"
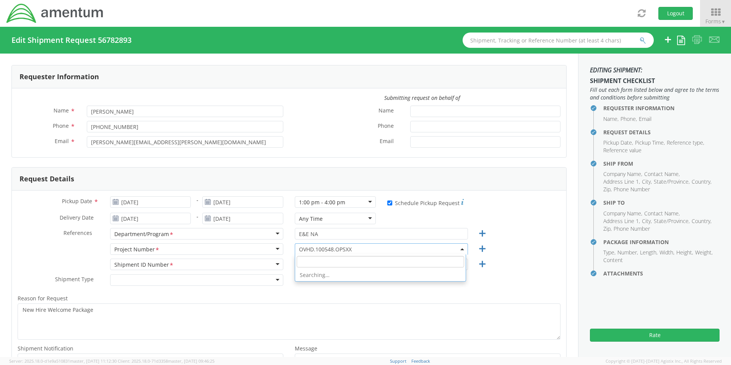
click at [360, 248] on span "OVHD.100548.OPSXX" at bounding box center [381, 248] width 165 height 7
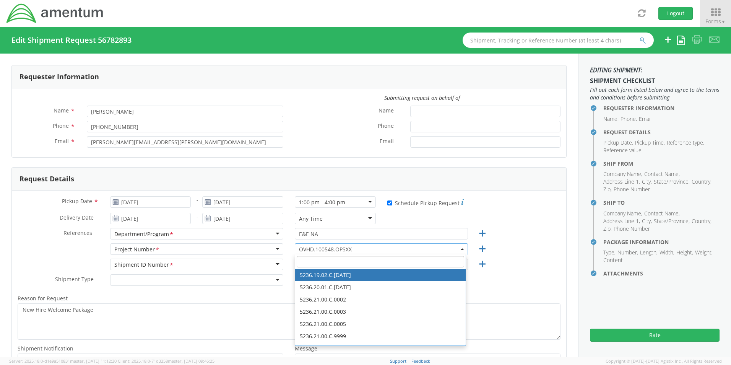
click at [312, 259] on input "search" at bounding box center [380, 261] width 167 height 11
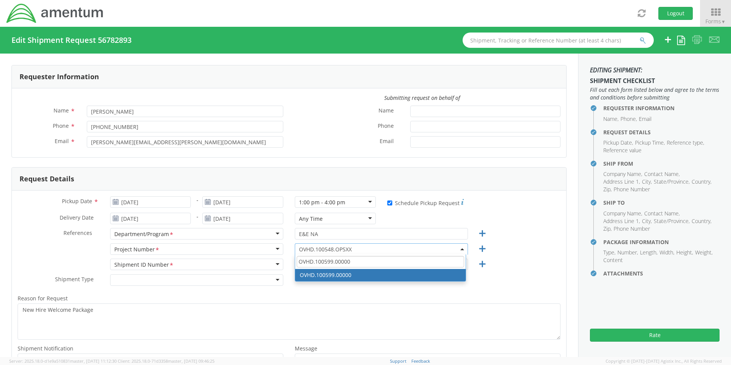
type input "OVHD.100599.00000"
select select "OVHD.100599.00000"
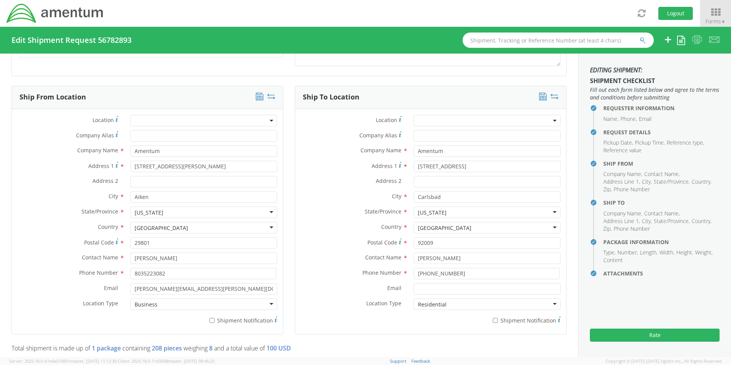
scroll to position [344, 0]
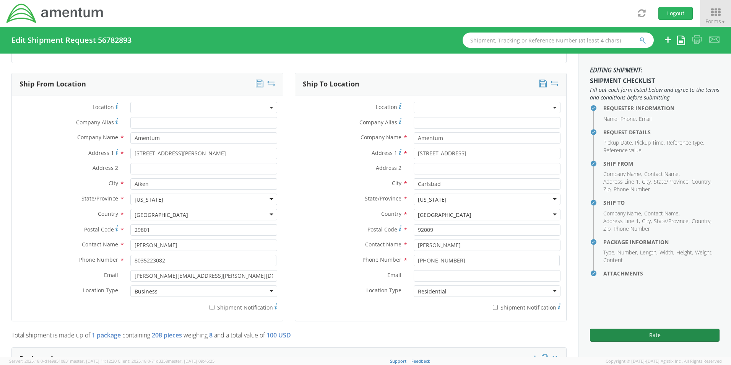
click at [632, 338] on button "Rate" at bounding box center [655, 334] width 130 height 13
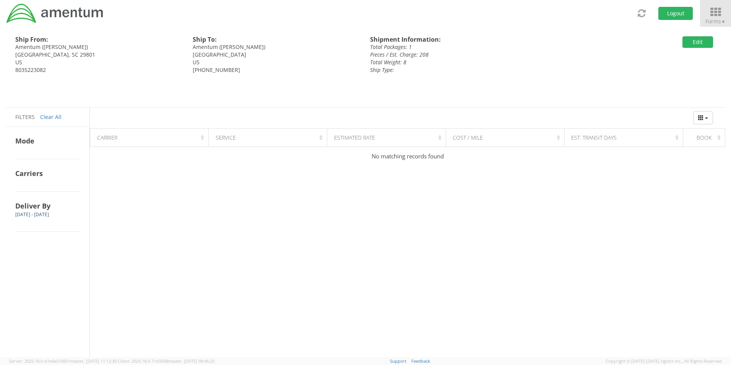
click at [712, 19] on span "Forms ▼" at bounding box center [715, 21] width 20 height 7
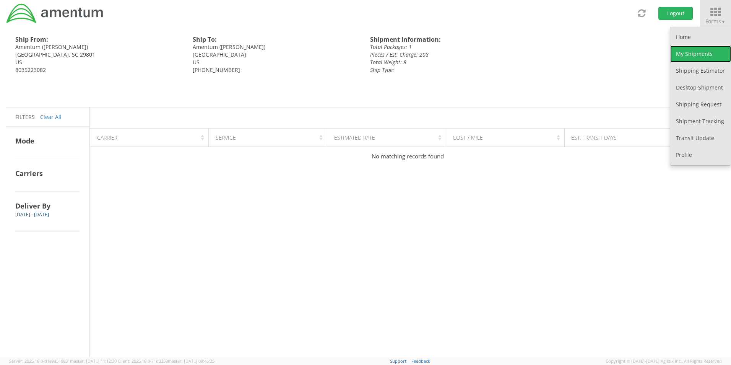
click at [694, 53] on link "My Shipments" at bounding box center [700, 53] width 61 height 17
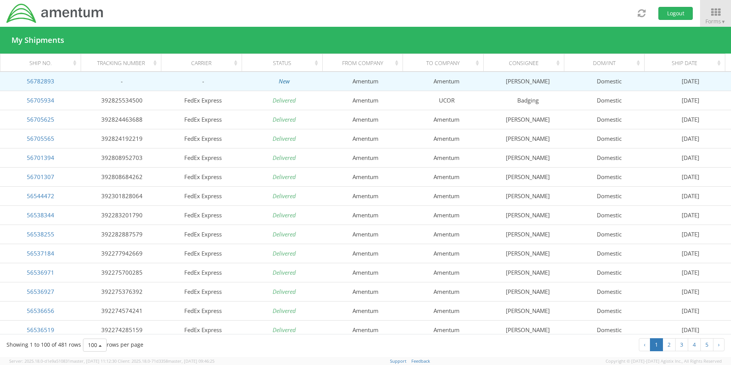
click at [283, 83] on icon "New" at bounding box center [284, 81] width 11 height 8
click at [44, 81] on link "56782893" at bounding box center [41, 81] width 28 height 8
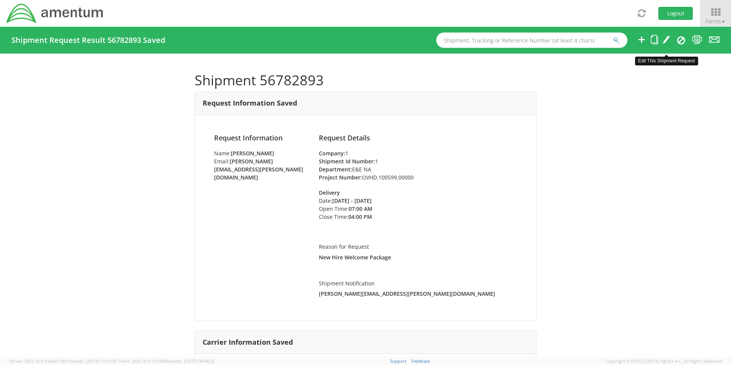
click at [664, 39] on icon at bounding box center [666, 40] width 8 height 10
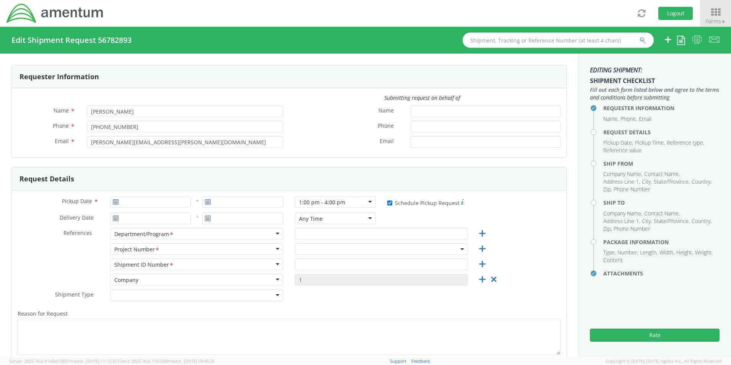
type input "09/11/2025"
checkbox input "true"
type input "09/15/2025"
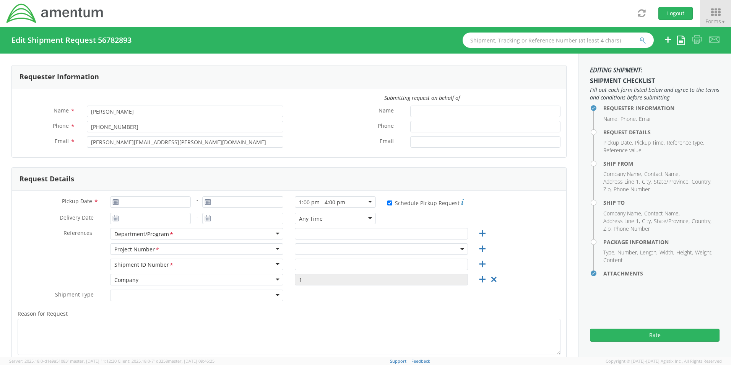
type input "E&E NA"
type input "1"
type textarea "New Hire Welcome Package"
select select "OVHD.100548.OPSXX"
click at [462, 247] on span at bounding box center [463, 248] width 2 height 11
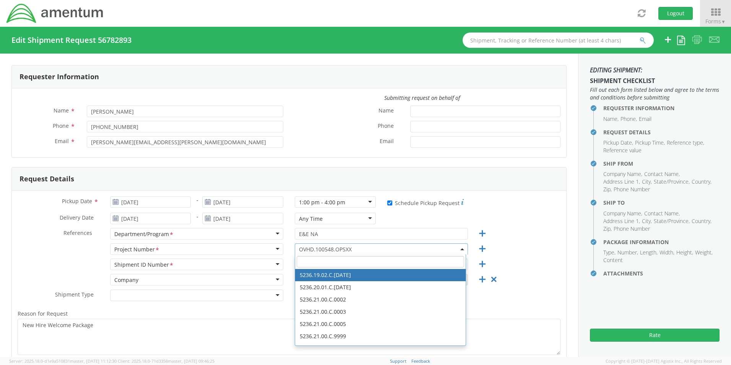
click at [303, 261] on input "search" at bounding box center [380, 261] width 167 height 11
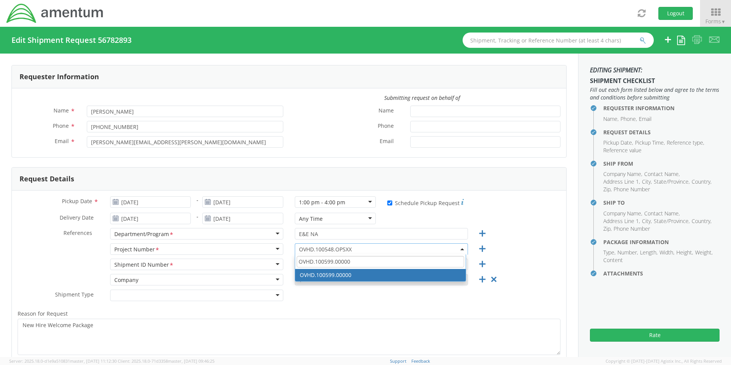
type input "OVHD.100599.00000"
select select "OVHD.100599.00000"
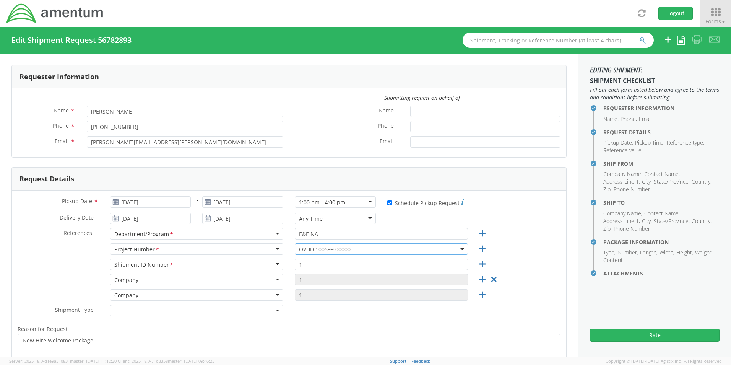
scroll to position [38, 0]
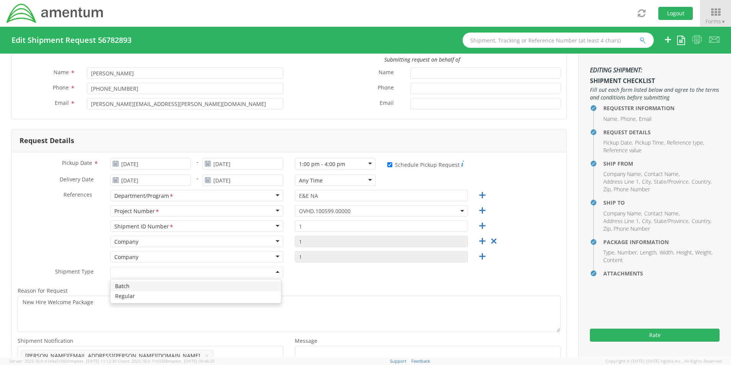
click at [273, 269] on div at bounding box center [196, 271] width 173 height 11
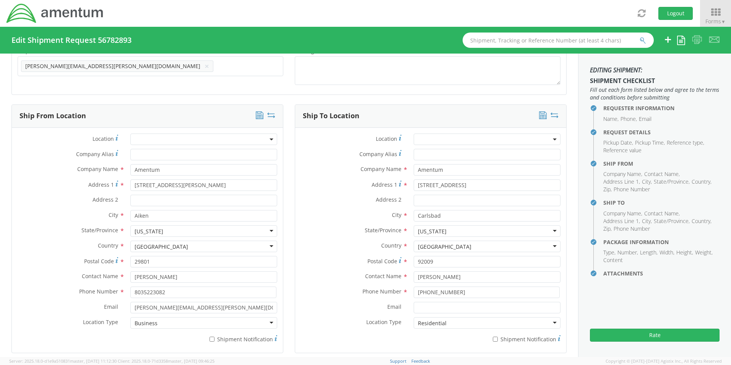
scroll to position [344, 0]
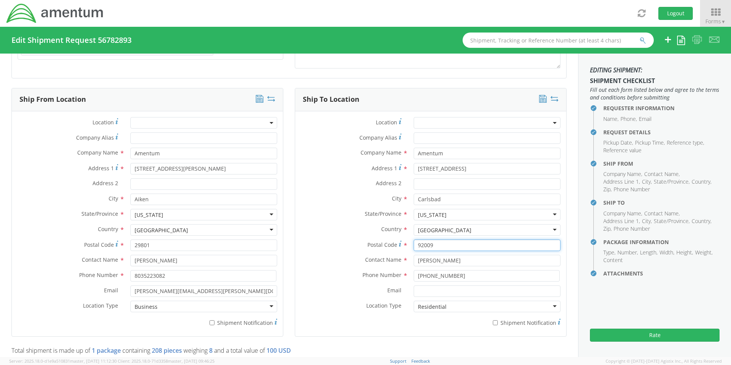
click at [423, 245] on input "92009" at bounding box center [486, 244] width 147 height 11
type input "92209"
click at [465, 266] on div "Contact Name * Judy Schlunegger" at bounding box center [430, 261] width 271 height 15
click at [465, 276] on input "949-282-4116" at bounding box center [486, 275] width 146 height 11
click at [628, 332] on button "Rate" at bounding box center [655, 334] width 130 height 13
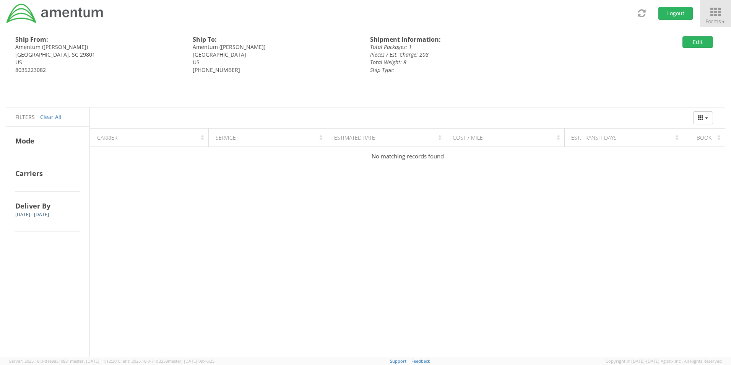
click at [712, 11] on icon at bounding box center [715, 12] width 36 height 11
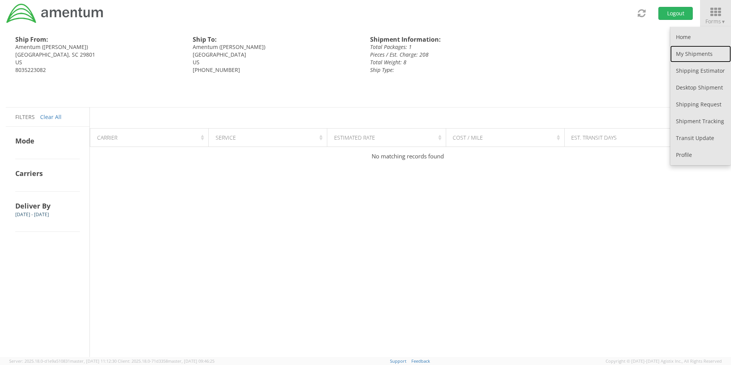
click at [701, 50] on link "My Shipments" at bounding box center [700, 53] width 61 height 17
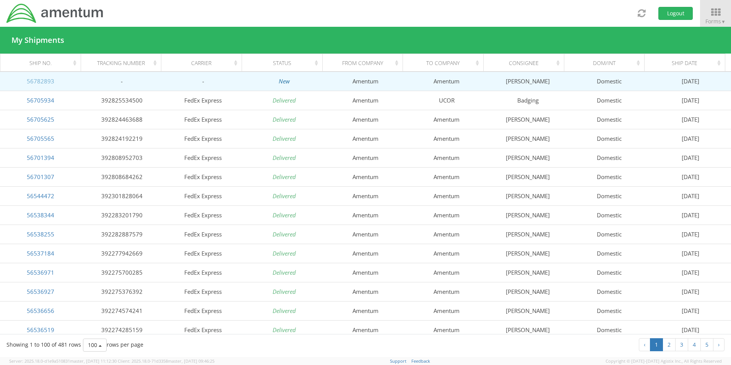
click at [43, 80] on link "56782893" at bounding box center [41, 81] width 28 height 8
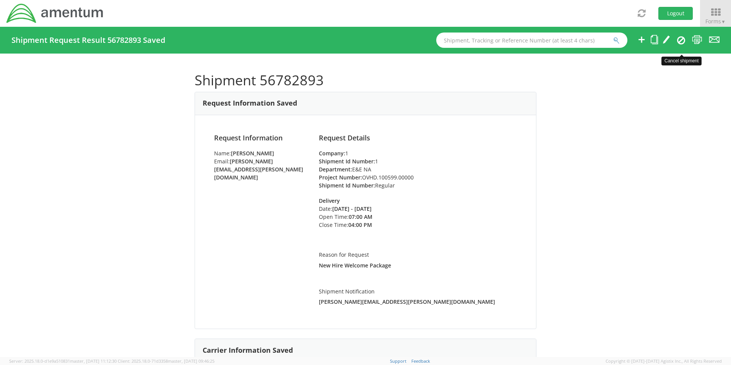
click at [679, 38] on icon at bounding box center [681, 40] width 8 height 9
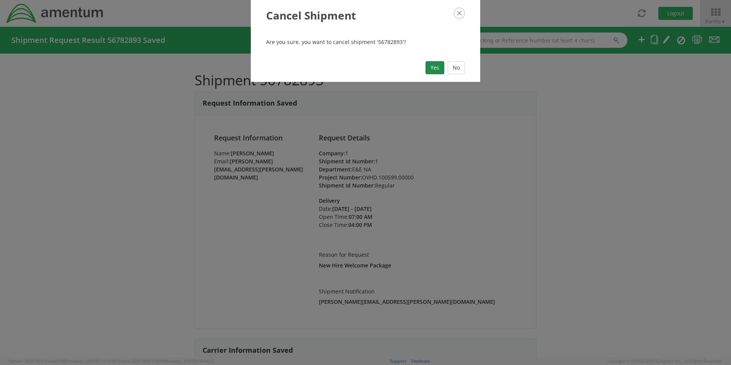
click at [434, 69] on button "Yes" at bounding box center [434, 67] width 19 height 13
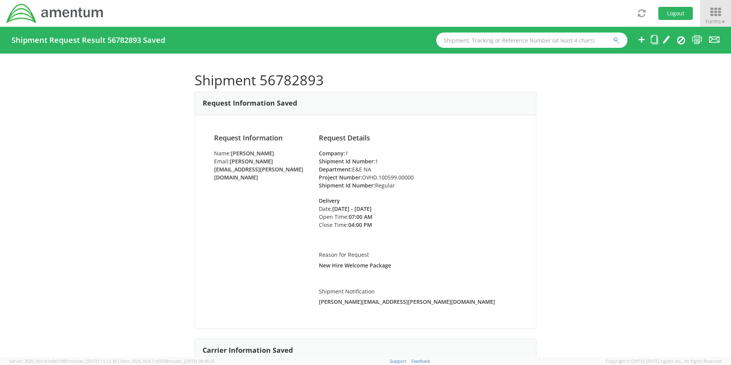
click at [719, 14] on icon at bounding box center [715, 12] width 36 height 11
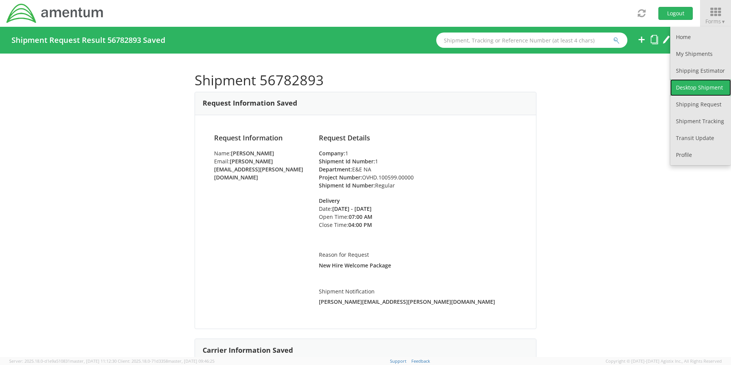
click at [698, 84] on link "Desktop Shipment" at bounding box center [700, 87] width 61 height 17
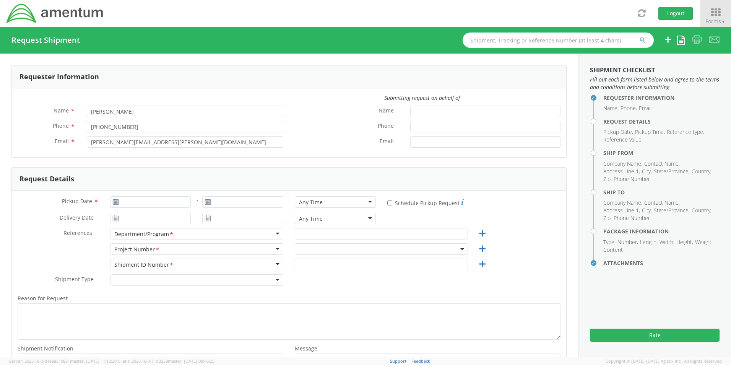
select select "OVHD.100548.OPSXX"
type input "09/10/2025"
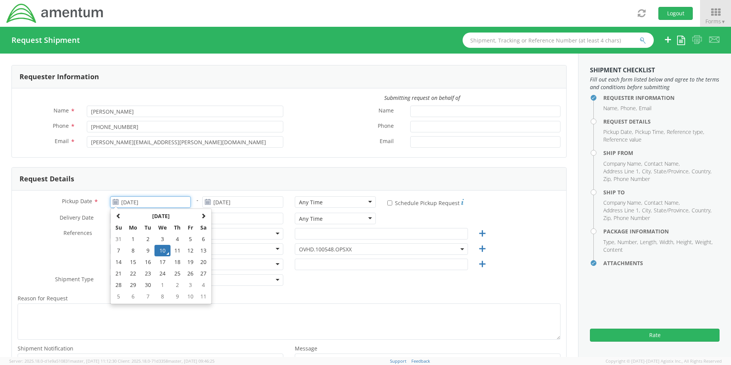
click at [147, 200] on input "09/10/2025" at bounding box center [150, 201] width 81 height 11
click at [176, 250] on td "11" at bounding box center [176, 250] width 13 height 11
type input "09/11/2025"
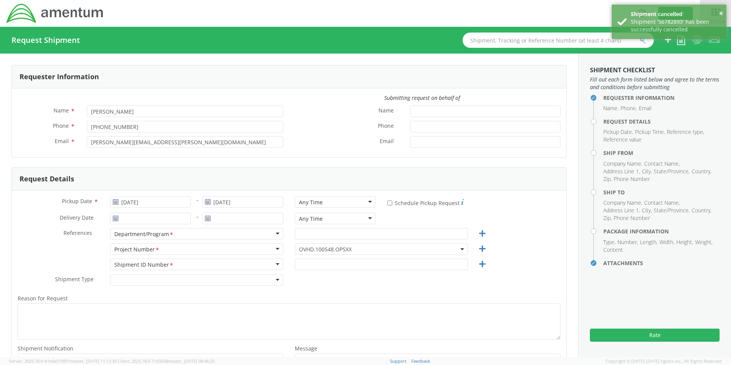
click at [365, 199] on div "Any Time" at bounding box center [335, 201] width 81 height 11
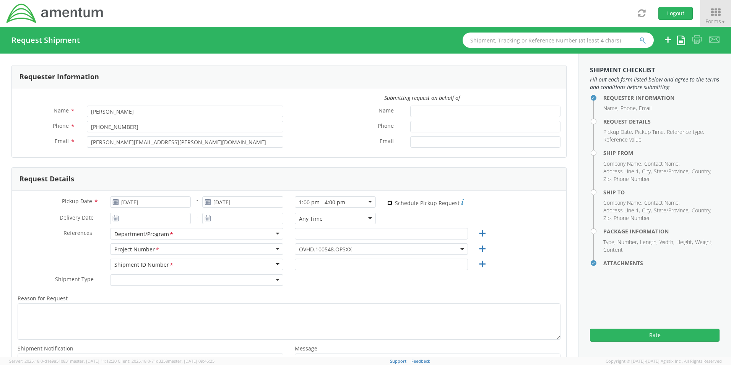
click at [387, 203] on input "* Schedule Pickup Request" at bounding box center [389, 202] width 5 height 5
checkbox input "true"
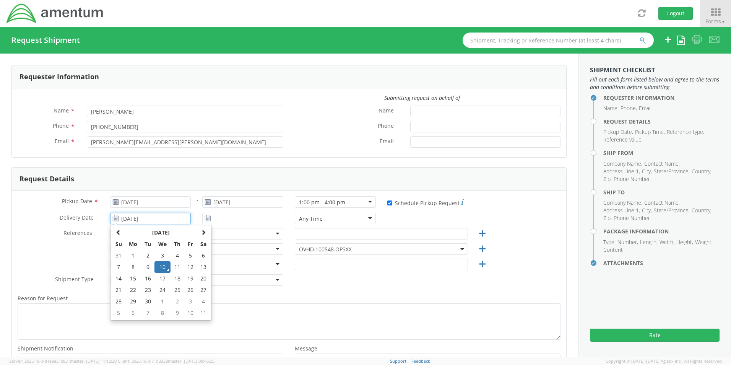
click at [159, 217] on input "09/10/2025" at bounding box center [150, 217] width 81 height 11
click at [133, 279] on td "15" at bounding box center [133, 277] width 16 height 11
type input "09/15/2025"
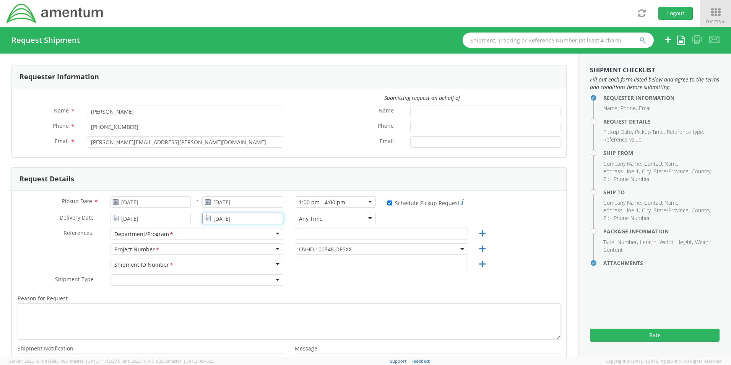
click at [240, 220] on input "09/10/2025" at bounding box center [242, 217] width 81 height 11
click at [225, 277] on td "15" at bounding box center [225, 277] width 16 height 11
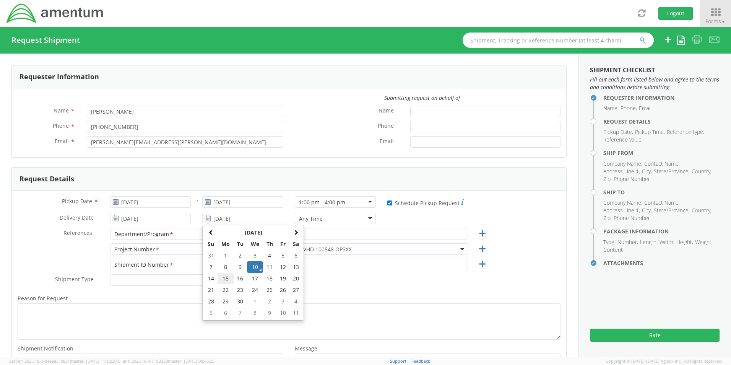
type input "09/15/2025"
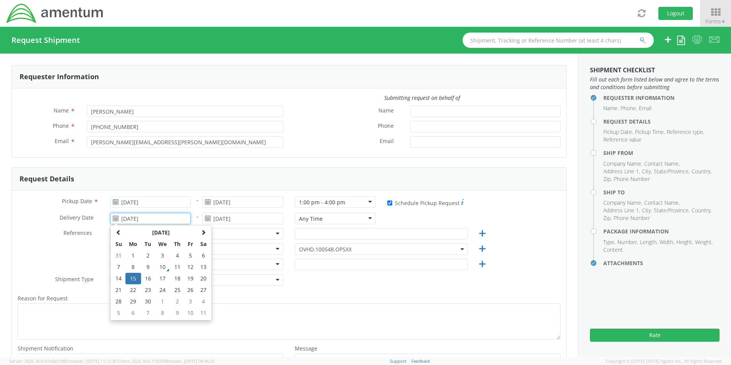
click at [157, 219] on input "09/15/2025" at bounding box center [150, 217] width 81 height 11
click at [148, 276] on td "16" at bounding box center [147, 277] width 13 height 11
type input "09/16/2025"
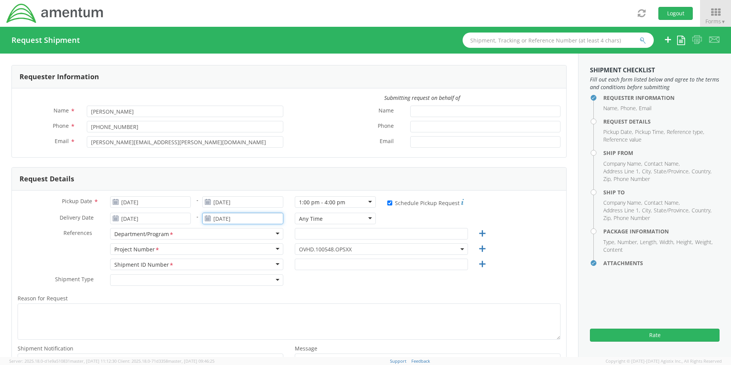
click at [252, 217] on input "09/15/2025" at bounding box center [242, 217] width 81 height 11
click at [238, 277] on td "16" at bounding box center [239, 277] width 13 height 11
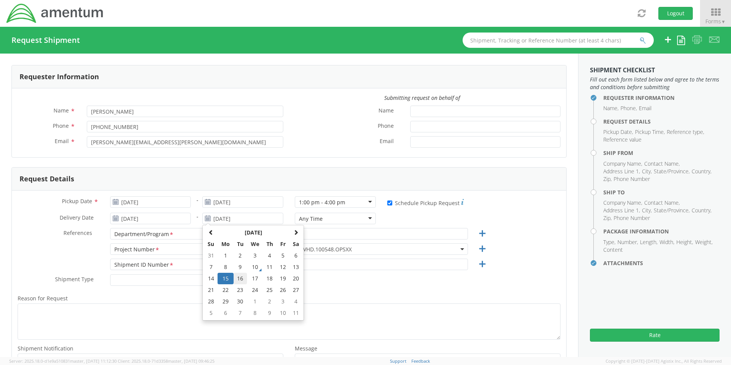
type input "09/16/2025"
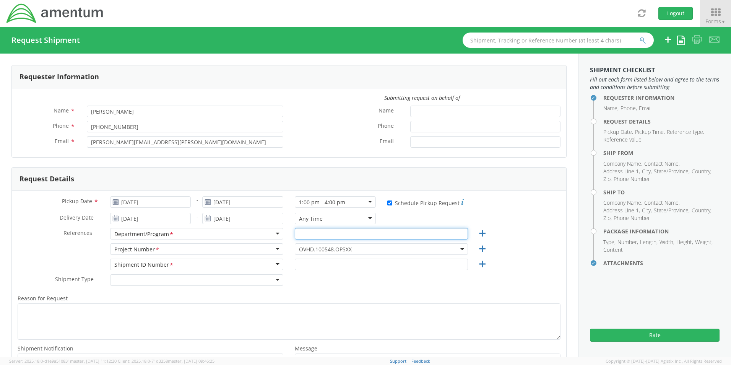
click at [318, 233] on input "text" at bounding box center [381, 233] width 173 height 11
type input "E&E NA"
click at [460, 249] on b at bounding box center [462, 249] width 4 height 2
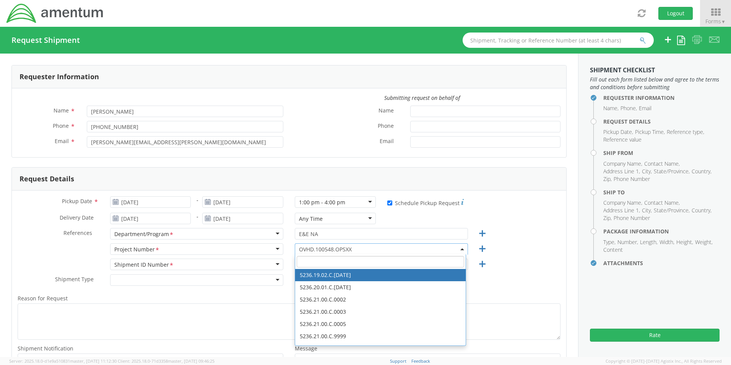
click at [310, 261] on input "search" at bounding box center [380, 261] width 167 height 11
click at [350, 259] on input "OVHD.100599.0000" at bounding box center [380, 261] width 167 height 11
drag, startPoint x: 349, startPoint y: 261, endPoint x: 287, endPoint y: 256, distance: 62.9
click at [289, 256] on div "OVHD.100548.OPSXX OVHD.100548.OPSXX OVHD.100599.0000 OVHD.705346.00000 OVHD.705…" at bounding box center [381, 250] width 185 height 15
type input "1"
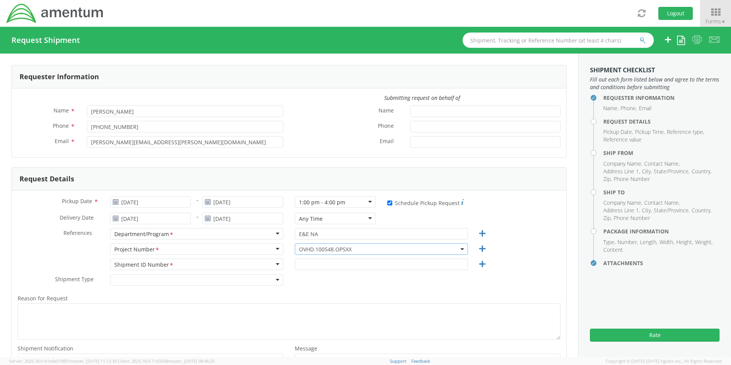
click at [322, 248] on span "OVHD.100548.OPSXX" at bounding box center [381, 248] width 165 height 7
click at [321, 249] on span "OVHD.100548.OPSXX" at bounding box center [381, 248] width 165 height 7
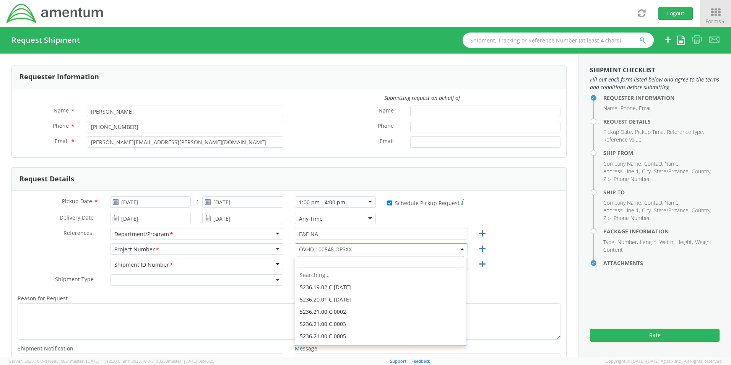
click at [318, 260] on input "search" at bounding box center [380, 261] width 167 height 11
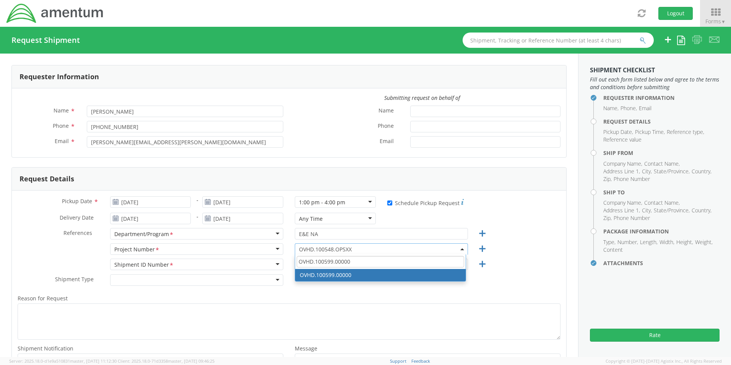
type input "OVHD.100599.00000"
select select "OVHD.100599.00000"
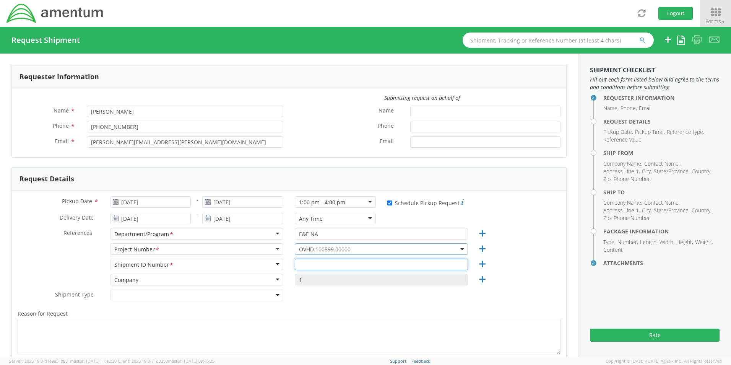
click at [314, 264] on input "text" at bounding box center [381, 263] width 173 height 11
type input "1"
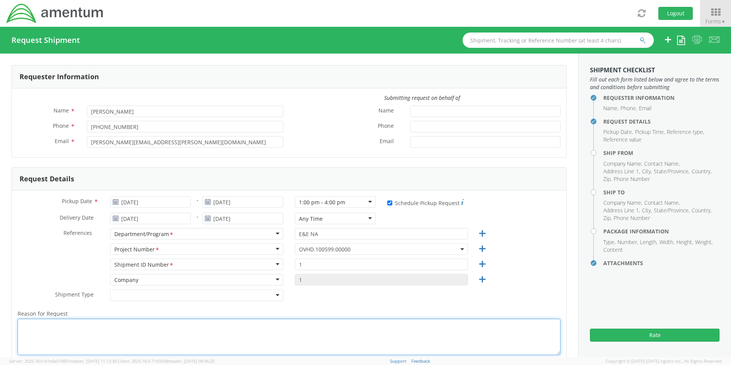
click at [123, 328] on textarea "Reason for Request *" at bounding box center [289, 336] width 543 height 36
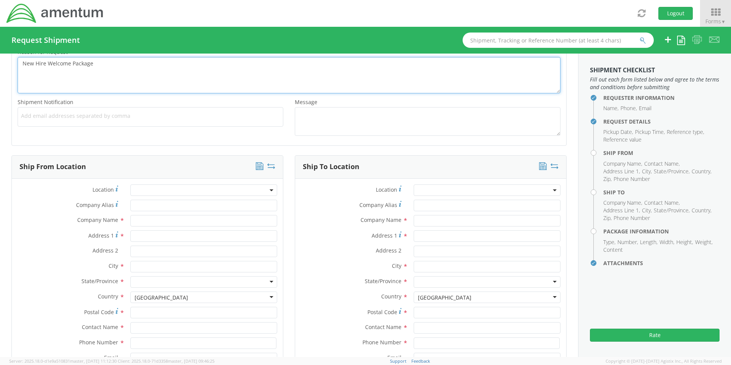
scroll to position [267, 0]
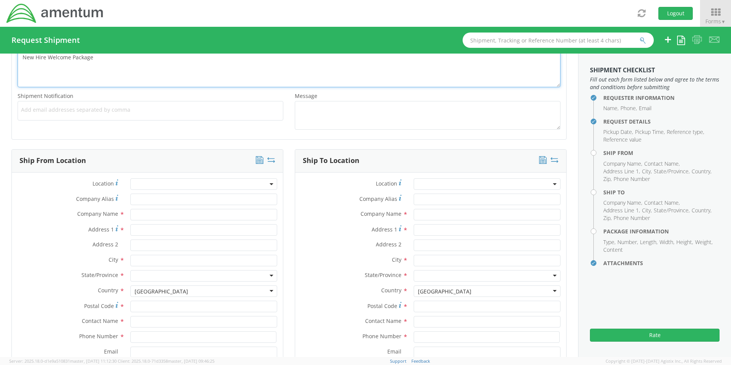
type textarea "New Hire Welcome Package"
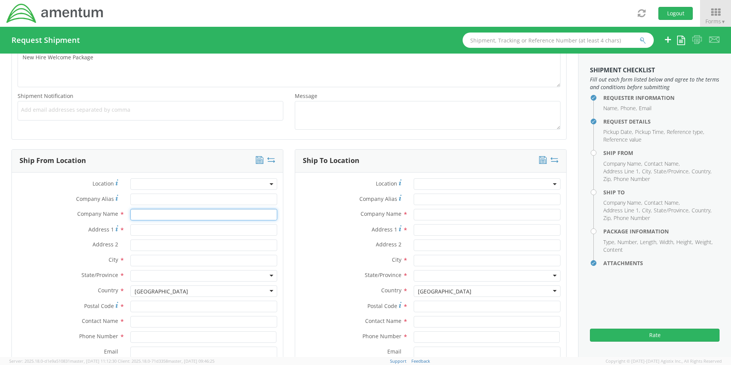
click at [140, 216] on input "text" at bounding box center [203, 214] width 147 height 11
type input "Amentum"
type input "106 Newberry Street, SW"
type input "Aiken"
type input "29801"
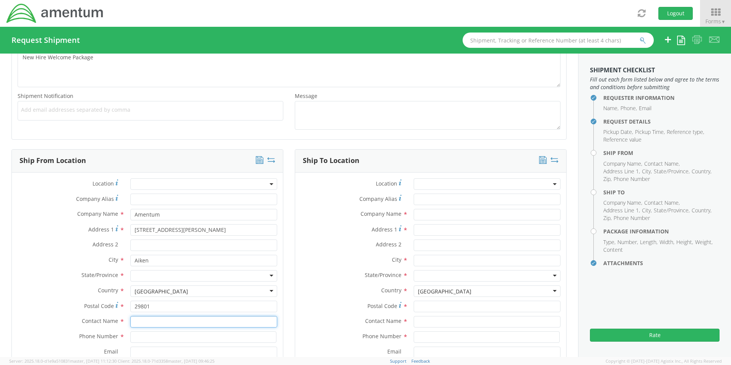
type input "Janell Atkins"
type input "8035223082"
type input "janell.atkins@amentum.com"
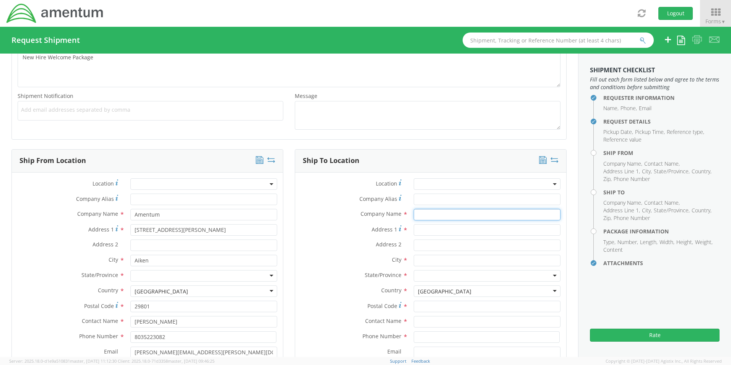
type input "Amentum"
type input "2348 La Costa Avenue, Unit 203"
type input "Carlsbad"
type input "92009"
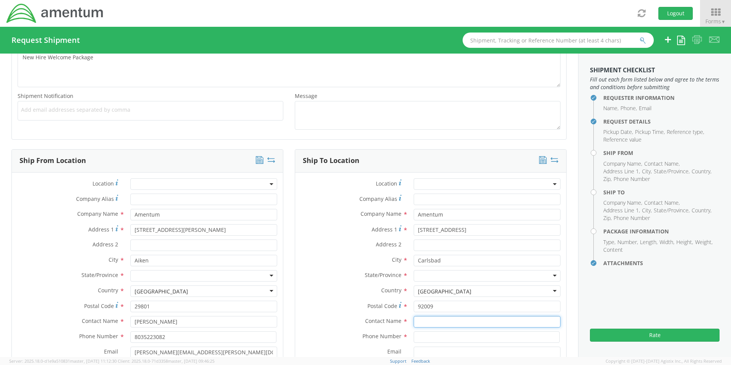
type input "Judy Schlunegger"
type input "949-282-4116"
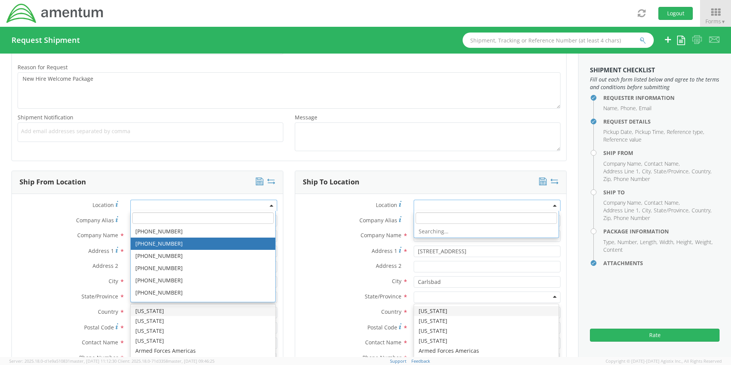
scroll to position [246, 0]
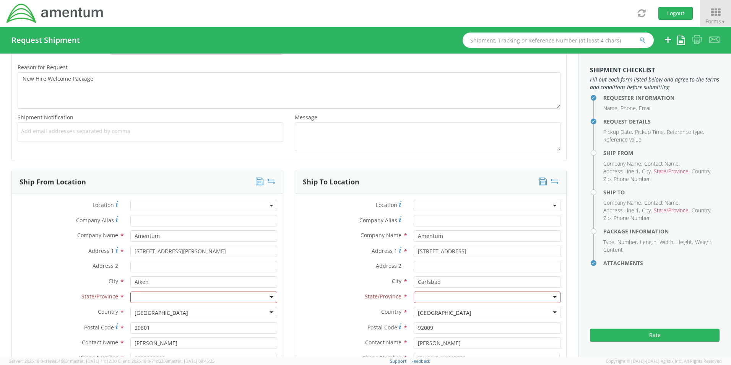
click at [326, 242] on div "Company Name * Amentum searching..." at bounding box center [430, 237] width 271 height 15
click at [426, 300] on div at bounding box center [486, 296] width 147 height 11
type input "c"
drag, startPoint x: 434, startPoint y: 330, endPoint x: 403, endPoint y: 328, distance: 31.8
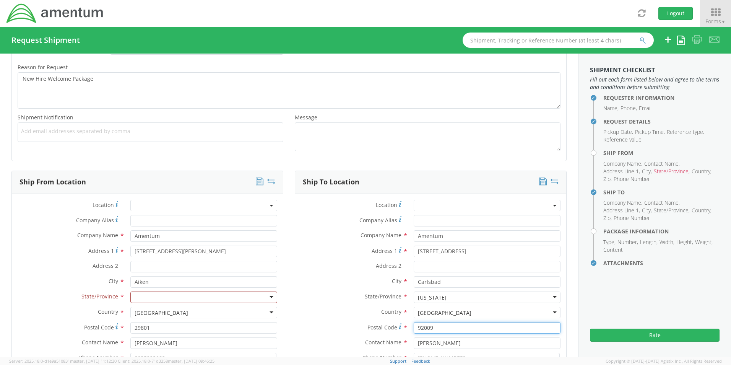
click at [403, 328] on div "Postal Code * 92009" at bounding box center [430, 327] width 271 height 11
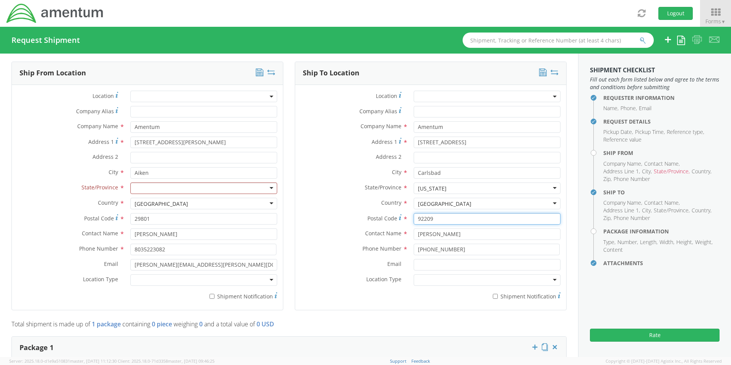
scroll to position [399, 0]
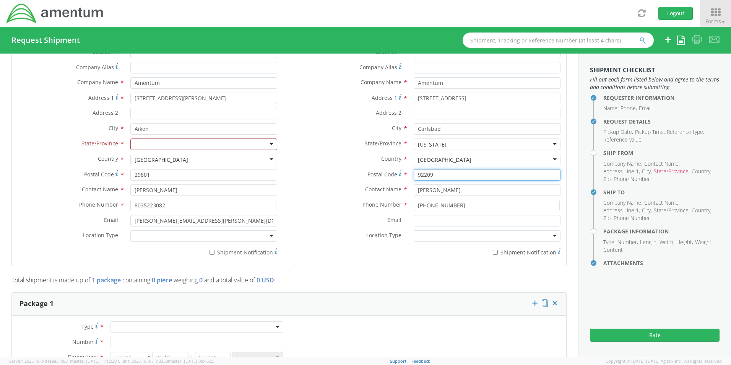
type input "92209"
click at [425, 235] on div at bounding box center [486, 235] width 147 height 11
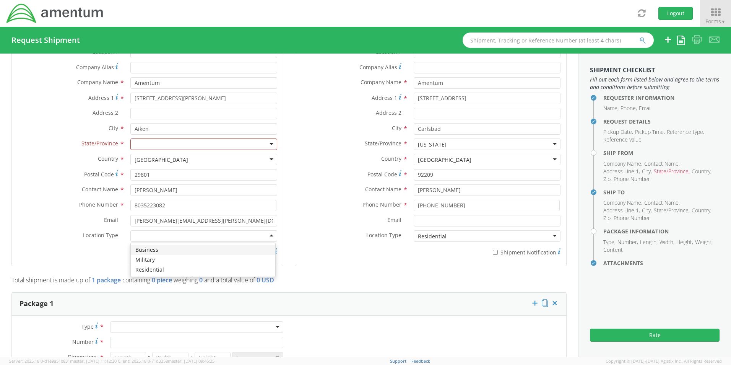
click at [268, 238] on div at bounding box center [203, 235] width 147 height 11
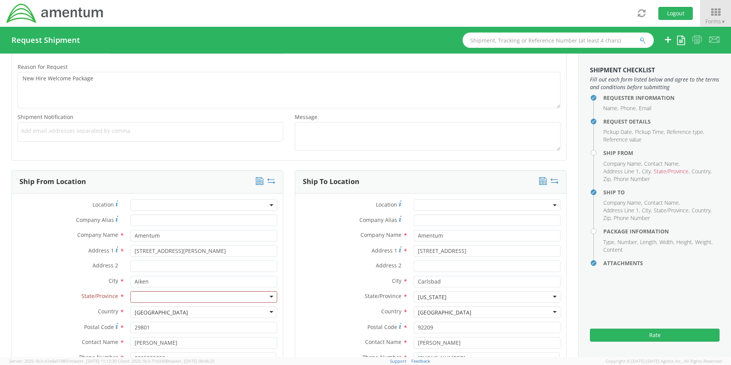
scroll to position [246, 0]
click at [138, 297] on div at bounding box center [203, 296] width 147 height 11
type input "s"
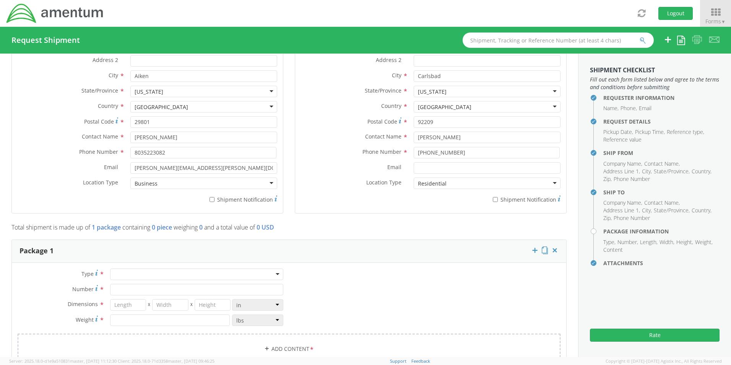
scroll to position [459, 0]
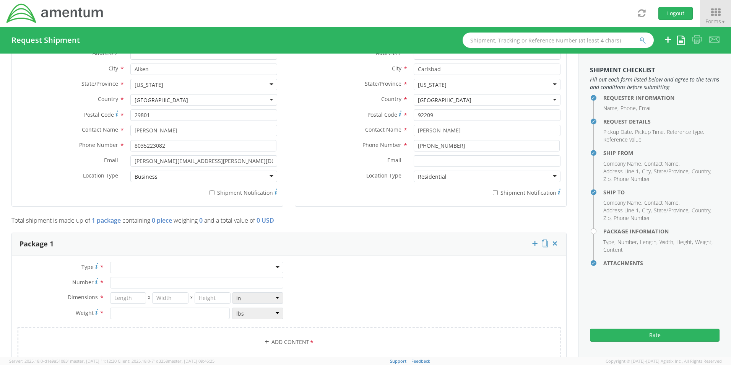
click at [130, 268] on div at bounding box center [196, 266] width 173 height 11
click at [125, 286] on input "Number *" at bounding box center [196, 282] width 173 height 11
type input "1"
click at [124, 302] on input "number" at bounding box center [128, 297] width 36 height 11
type input "13"
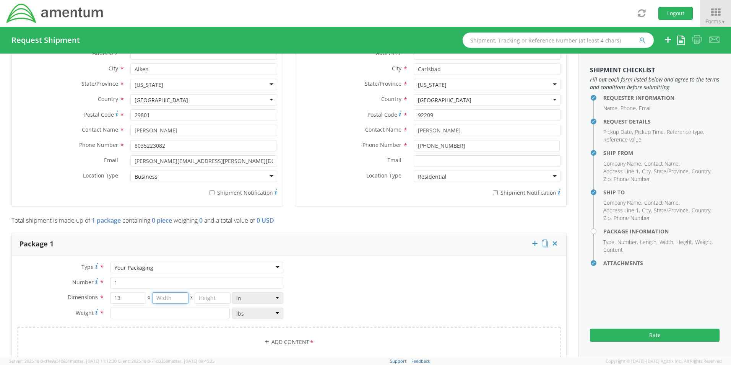
click at [160, 297] on input "number" at bounding box center [170, 297] width 36 height 11
type input "10"
click at [203, 297] on input "number" at bounding box center [212, 297] width 36 height 11
type input "6"
click at [150, 312] on input "number" at bounding box center [170, 312] width 120 height 11
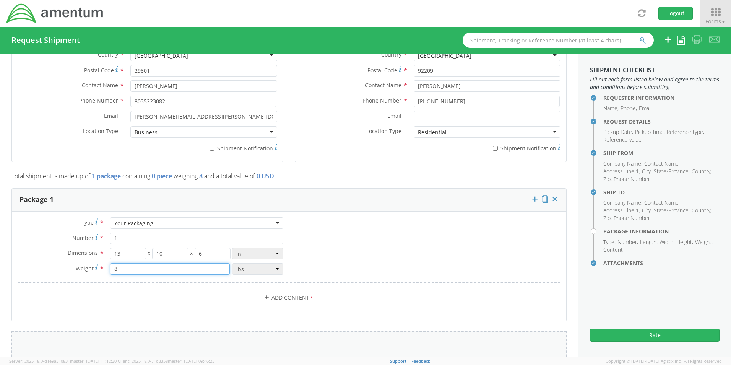
scroll to position [573, 0]
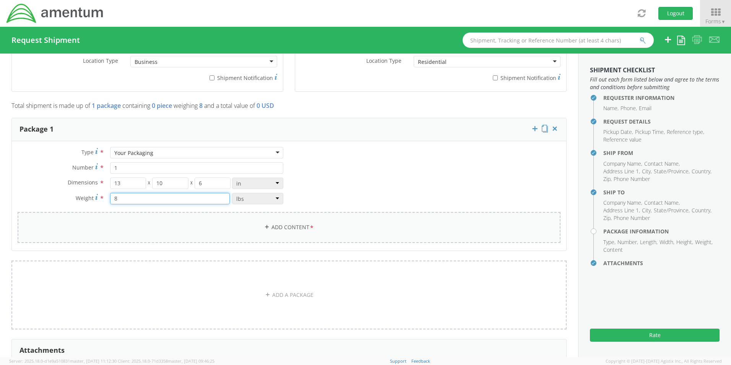
type input "8"
click at [272, 230] on link "Add Content *" at bounding box center [289, 227] width 543 height 31
select select
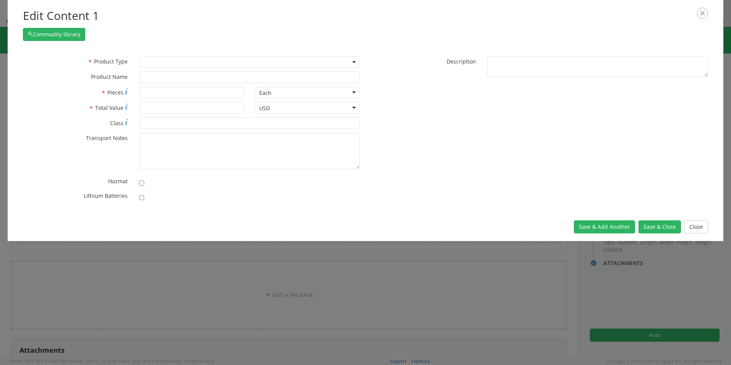
click at [154, 65] on span at bounding box center [249, 61] width 220 height 11
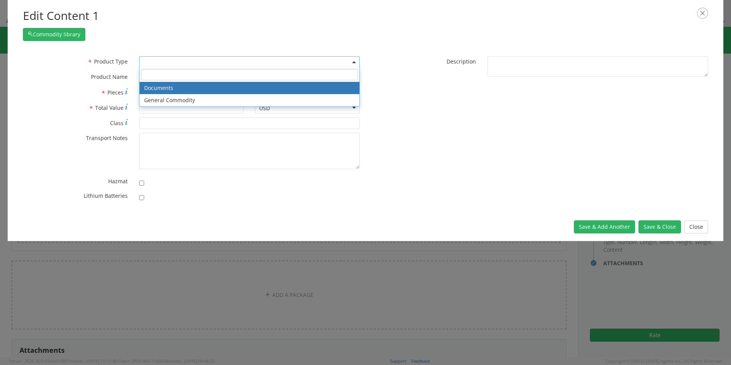
select select "DOCUMENT"
type input "Documents"
type input "1"
type textarea "Documents"
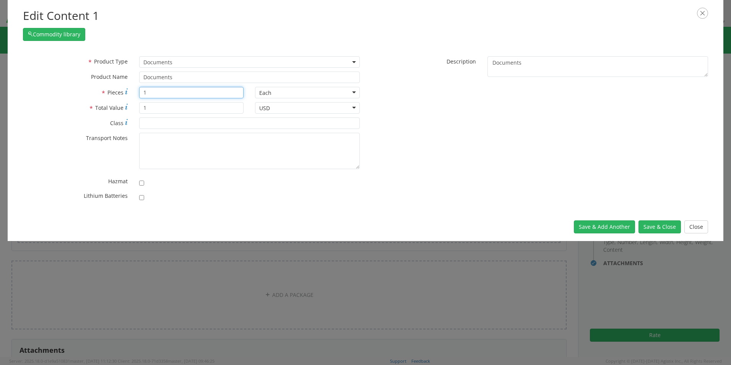
drag, startPoint x: 151, startPoint y: 93, endPoint x: 134, endPoint y: 92, distance: 16.8
click at [134, 92] on div "1" at bounding box center [191, 92] width 116 height 11
type input "200"
click at [617, 225] on button "Save & Add Another" at bounding box center [604, 226] width 61 height 13
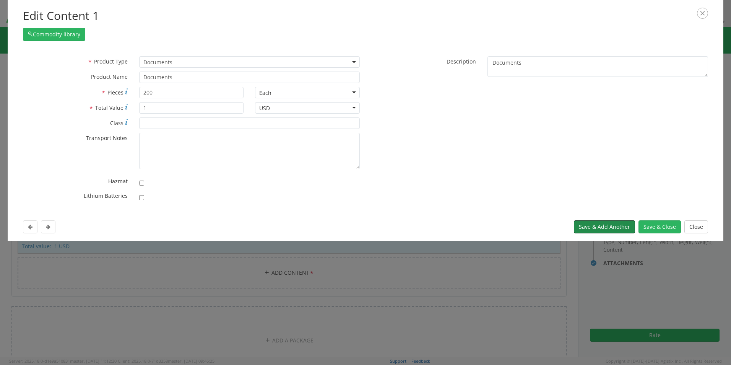
select select
click at [157, 63] on span at bounding box center [249, 61] width 220 height 11
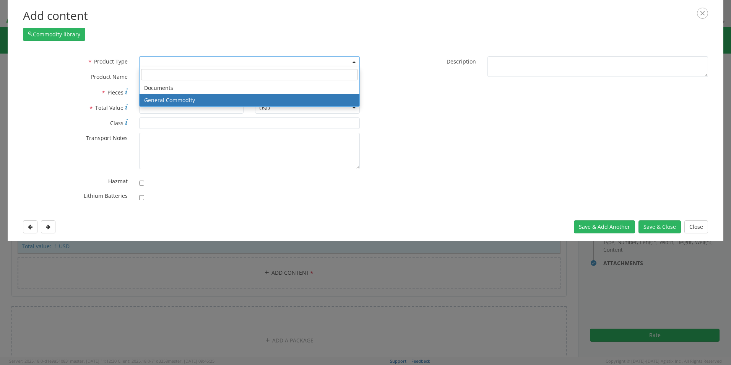
select select "COMMODITY"
type input "General Commodity"
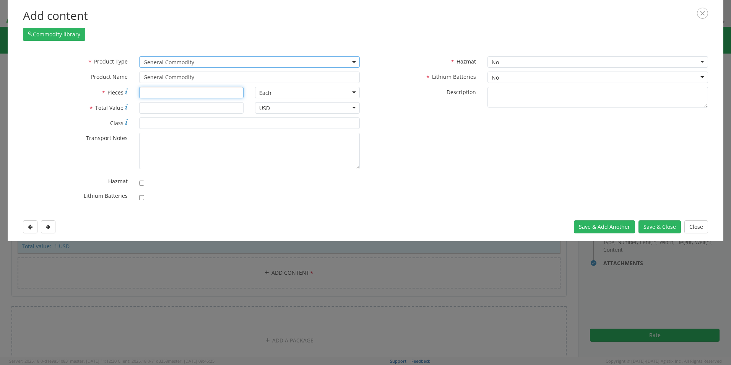
click at [149, 92] on input "* Pieces" at bounding box center [191, 92] width 105 height 11
type input "8"
click at [166, 109] on input "* Total Value" at bounding box center [191, 107] width 105 height 11
type input "100"
click at [644, 224] on button "Save & Close" at bounding box center [659, 226] width 42 height 13
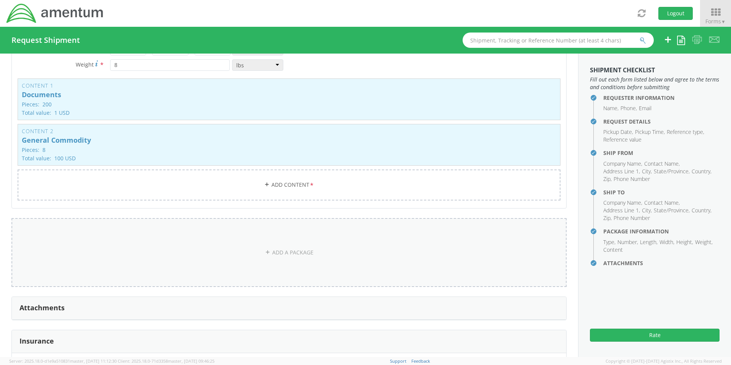
scroll to position [764, 0]
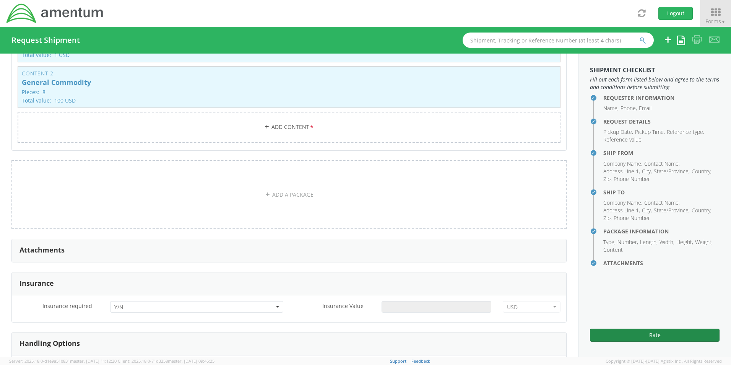
click at [630, 339] on button "Rate" at bounding box center [655, 334] width 130 height 13
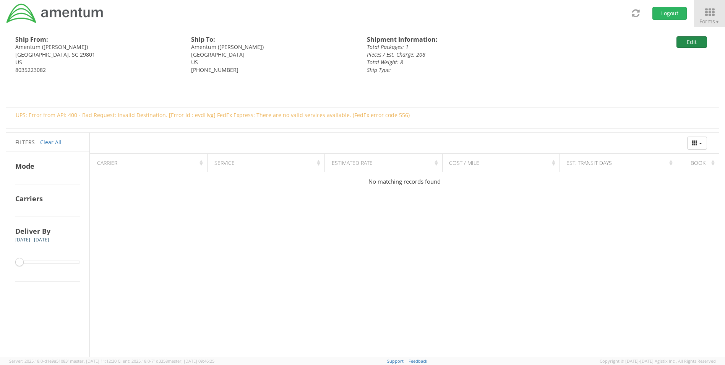
click at [685, 42] on button "Edit" at bounding box center [691, 41] width 31 height 11
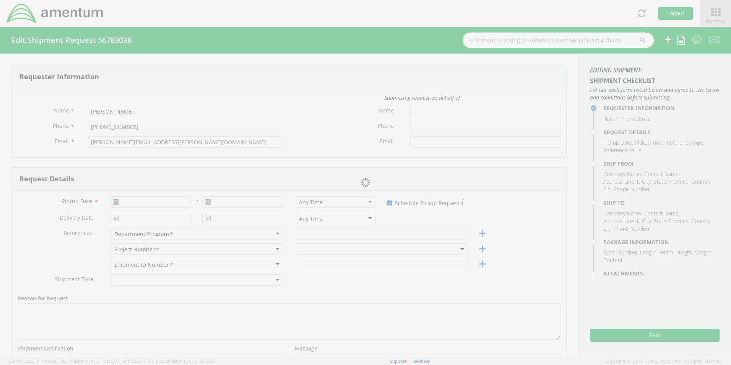
type input "09/11/2025"
checkbox input "true"
type input "09/16/2025"
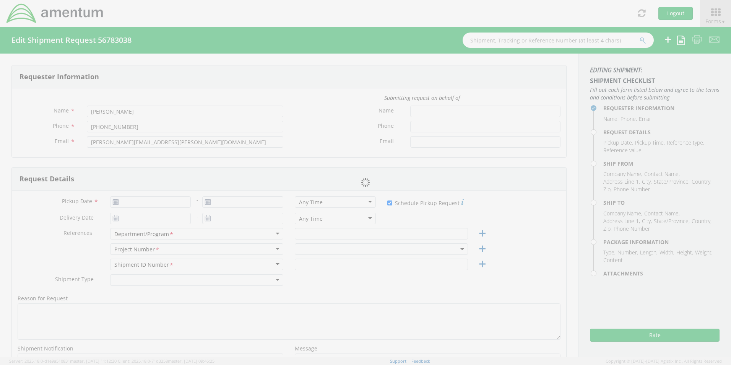
type input "E&E NA"
type input "1"
type textarea "New Hire Welcome Package"
select select
type input "Amentum"
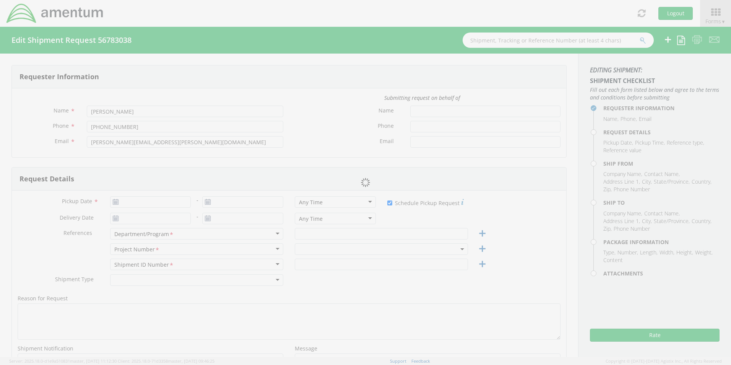
type input "106 Newberry Street, SW"
type input "Aiken"
type input "29801"
type input "Janell Atkins"
type input "8035223082"
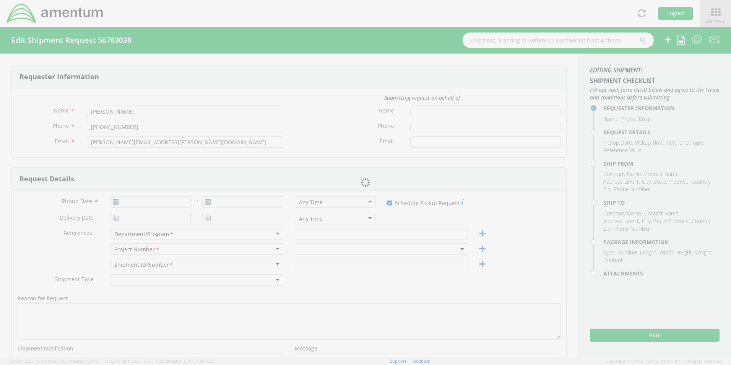
type input "janell.atkins@amentum.com"
select select
type input "Amentum"
type input "2348 La Costa Avenue, Unit 203"
type input "Carlsbad"
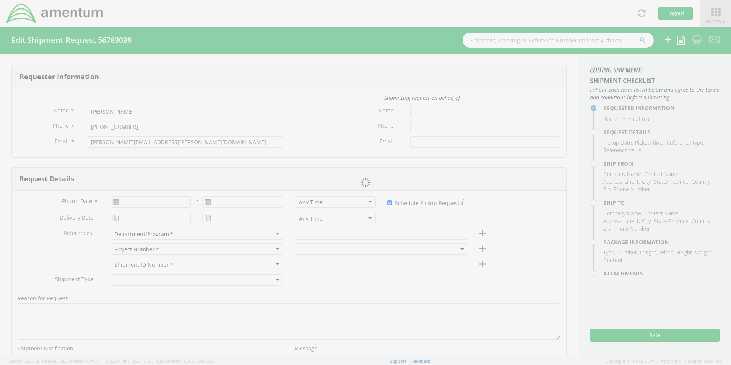
type input "92209"
type input "Judy Schlunegger"
type input "949-282-4116"
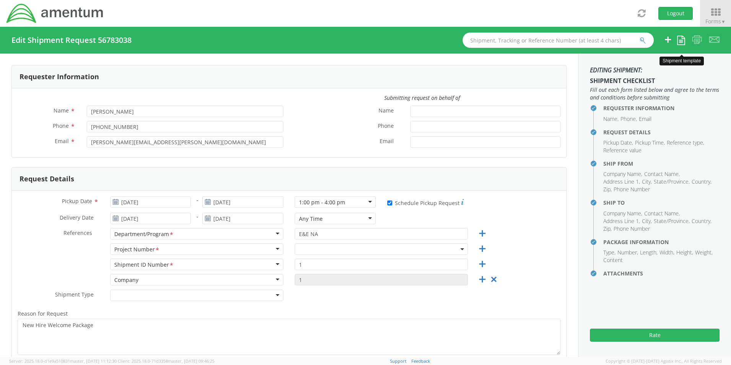
select select "OVHD.100548.OPSXX"
click at [710, 8] on icon at bounding box center [715, 12] width 36 height 11
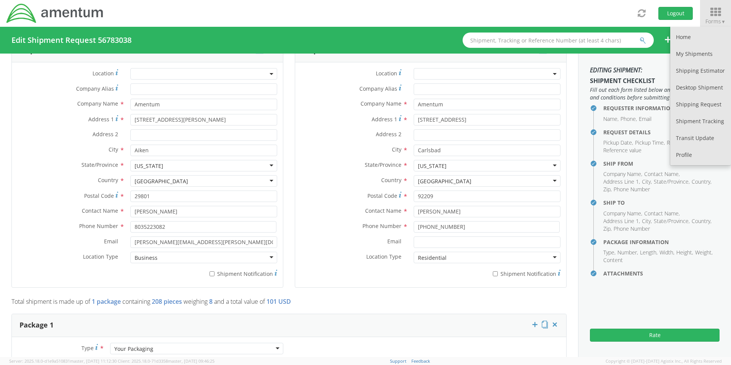
scroll to position [382, 0]
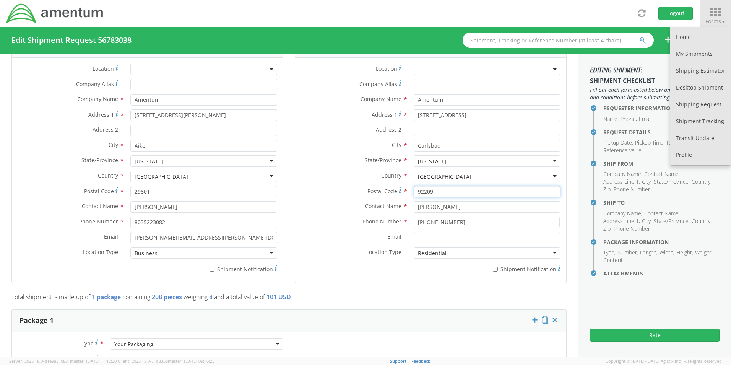
click at [420, 192] on input "92209" at bounding box center [486, 191] width 147 height 11
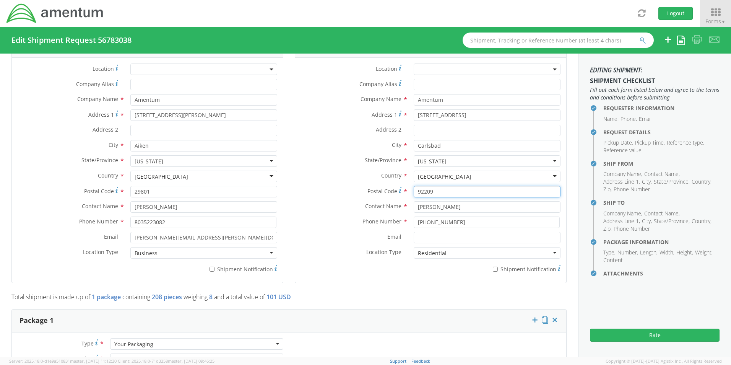
click at [421, 191] on input "92209" at bounding box center [486, 191] width 147 height 11
type input "92009"
click at [614, 337] on button "Rate" at bounding box center [655, 334] width 130 height 13
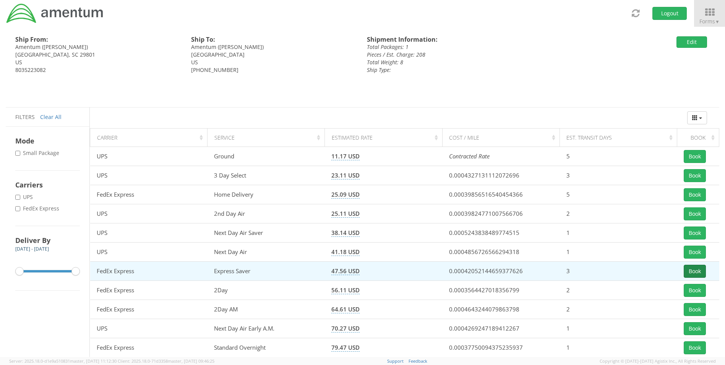
click at [696, 268] on button "Book" at bounding box center [695, 270] width 22 height 13
